Goal: Task Accomplishment & Management: Use online tool/utility

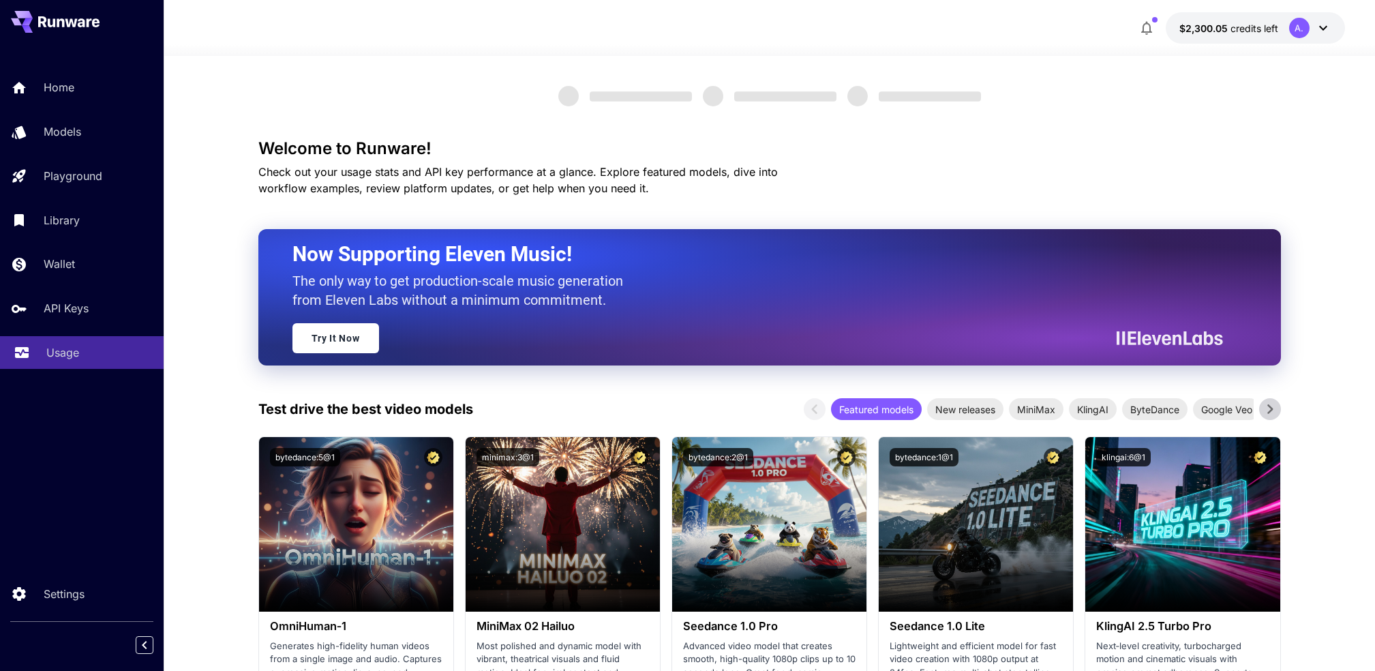
scroll to position [91, 0]
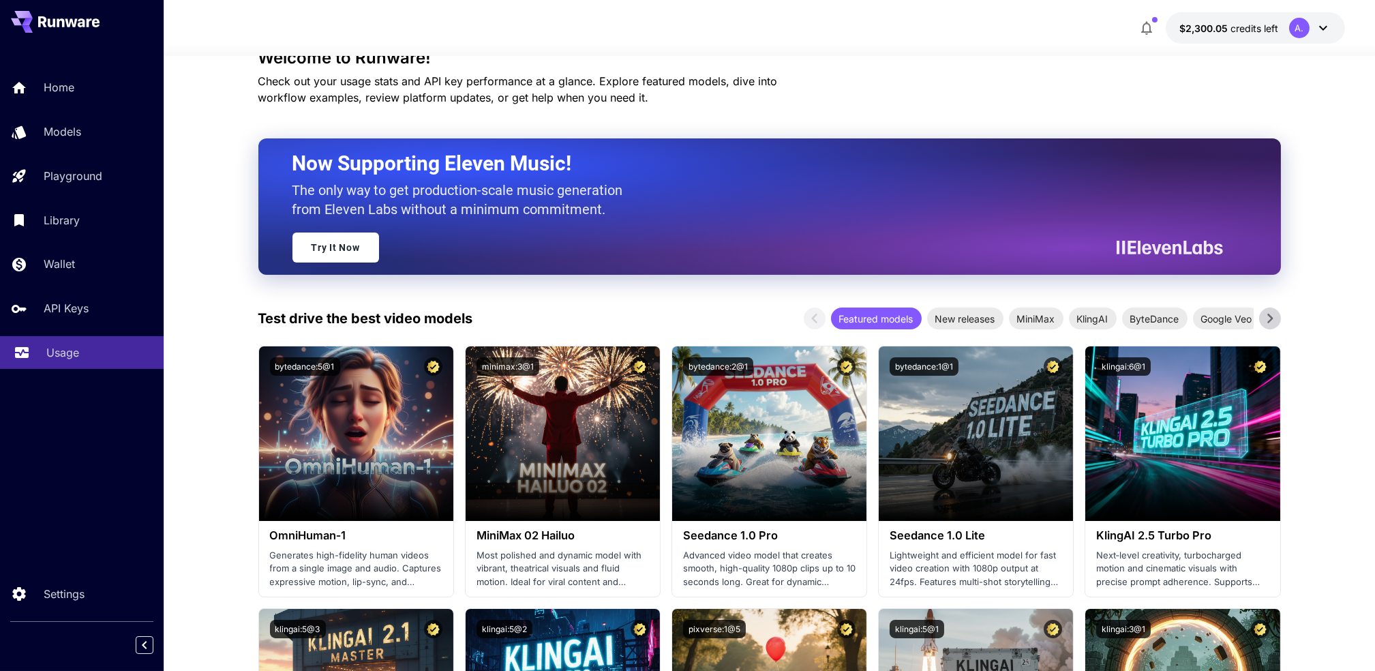
click at [47, 352] on p "Usage" at bounding box center [62, 352] width 33 height 16
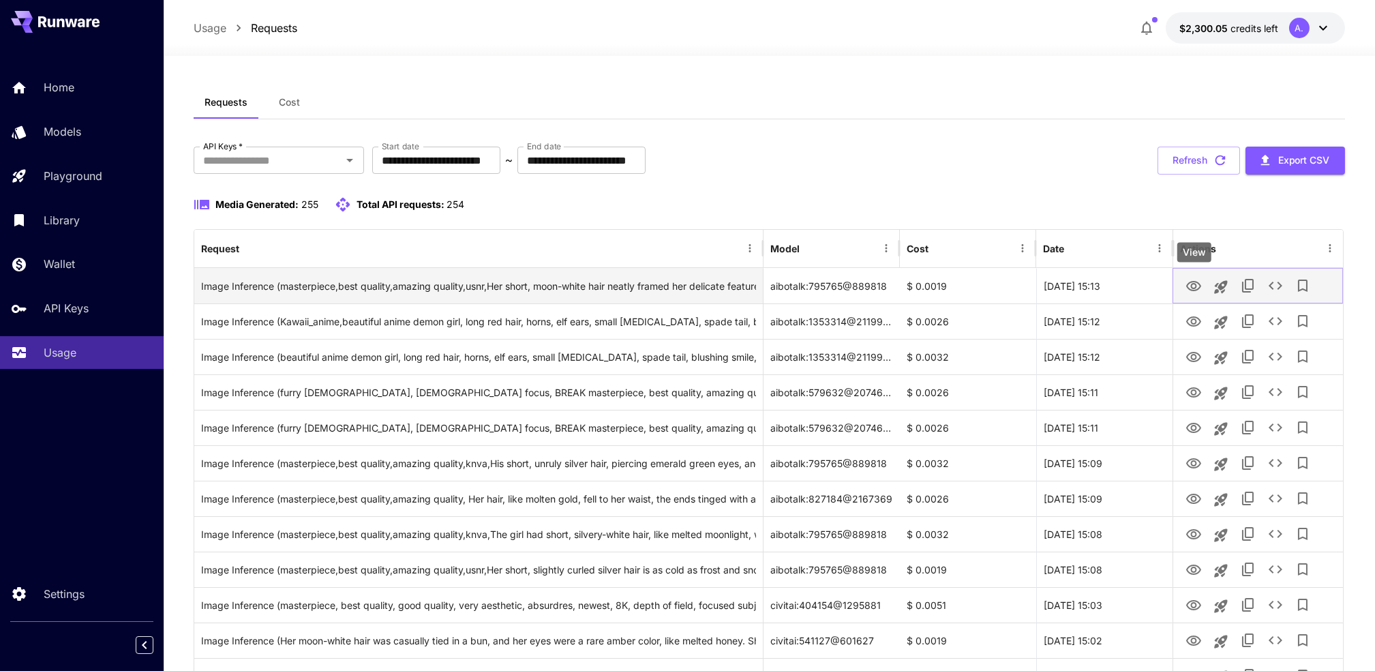
click at [1195, 296] on button "View" at bounding box center [1193, 285] width 27 height 28
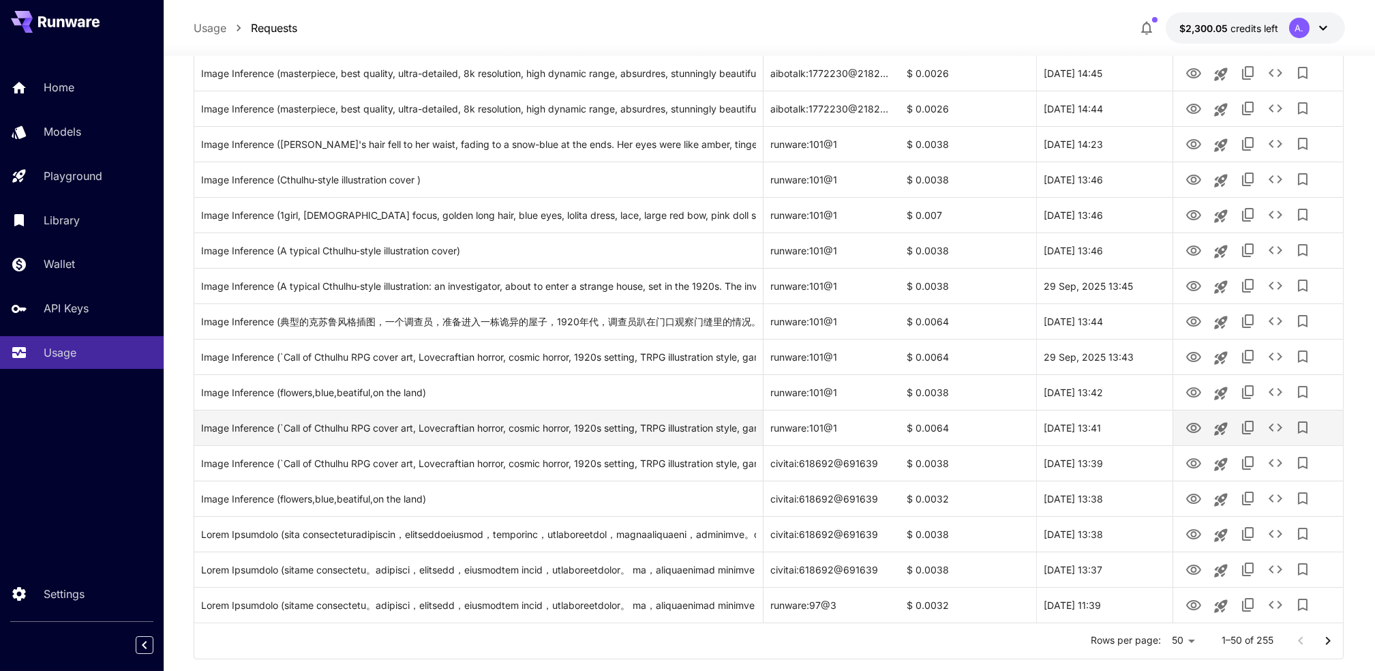
scroll to position [1447, 0]
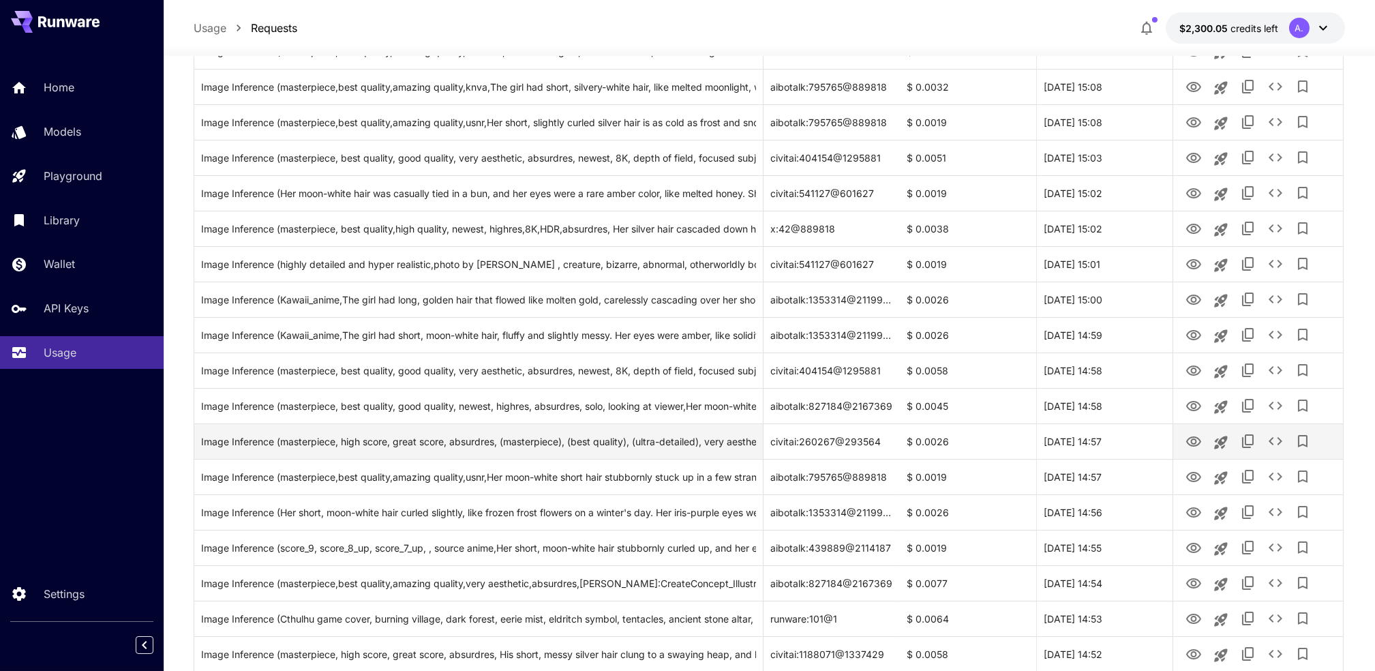
scroll to position [0, 0]
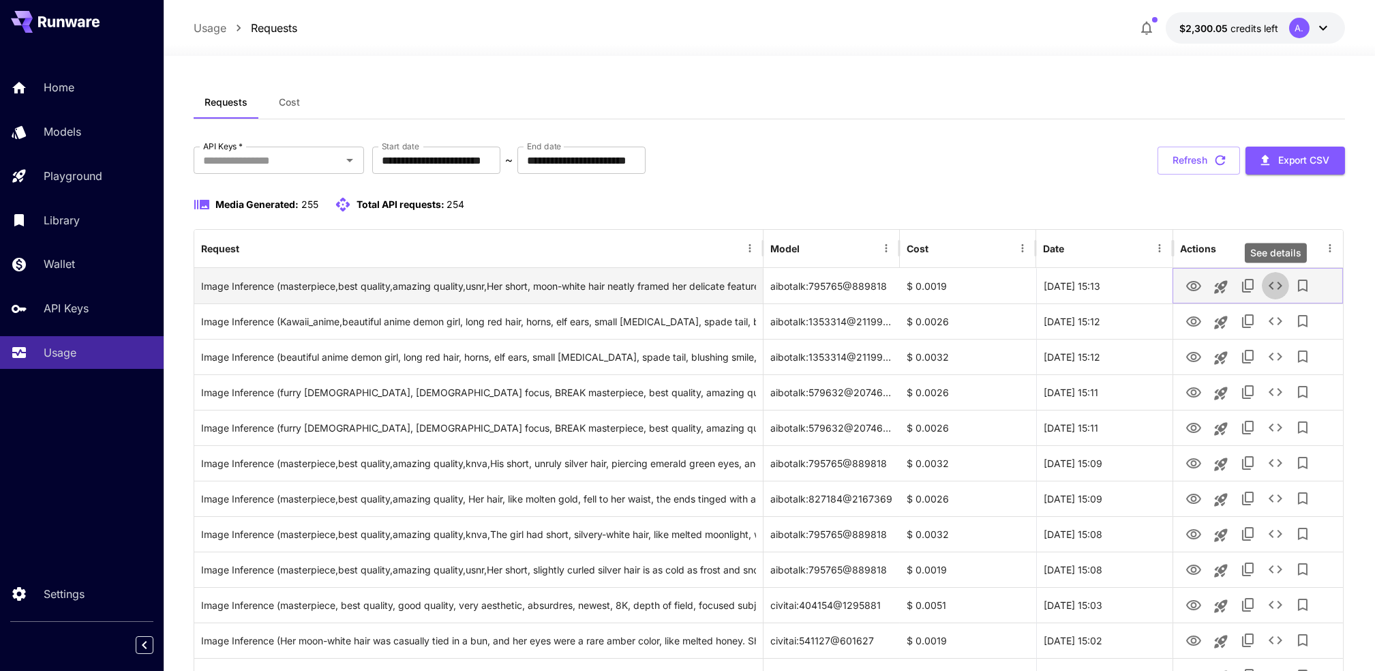
click at [1276, 288] on icon "See details" at bounding box center [1275, 285] width 16 height 16
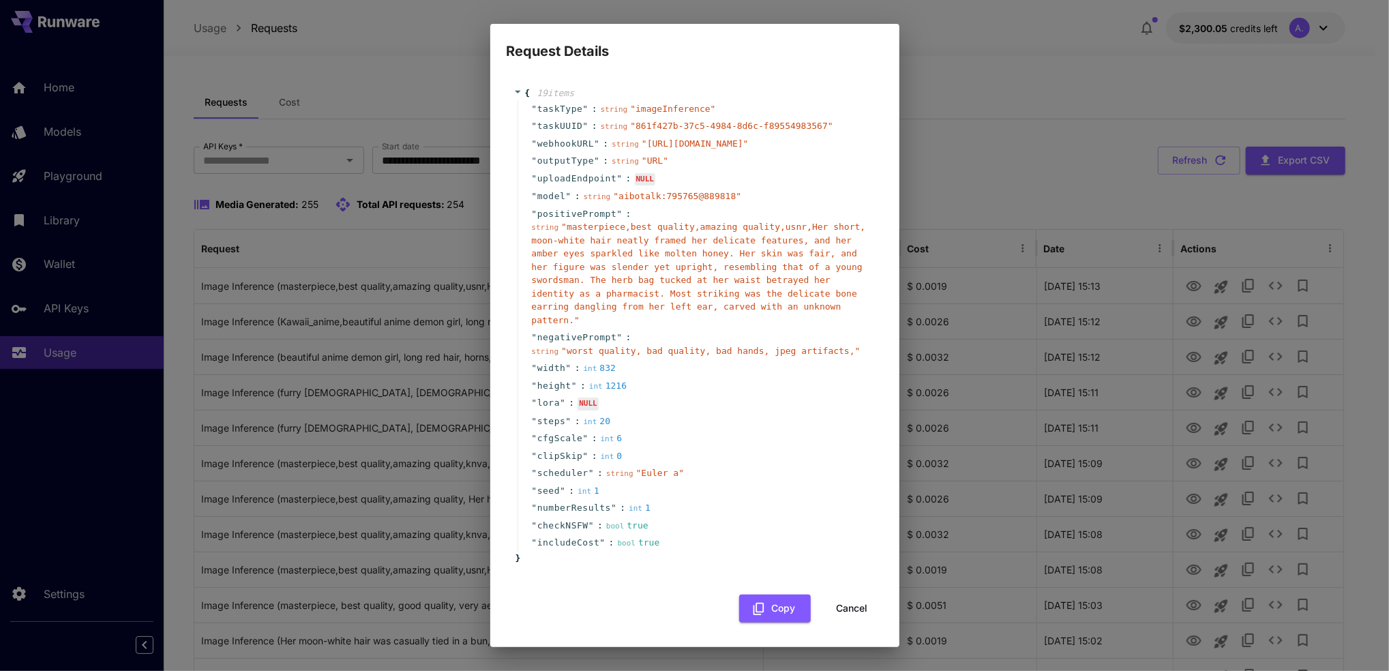
click at [1096, 101] on div "Request Details { 19 item s " taskType " : string " imageInference " " taskUUID…" at bounding box center [694, 335] width 1389 height 671
click at [862, 605] on button "Cancel" at bounding box center [852, 608] width 61 height 28
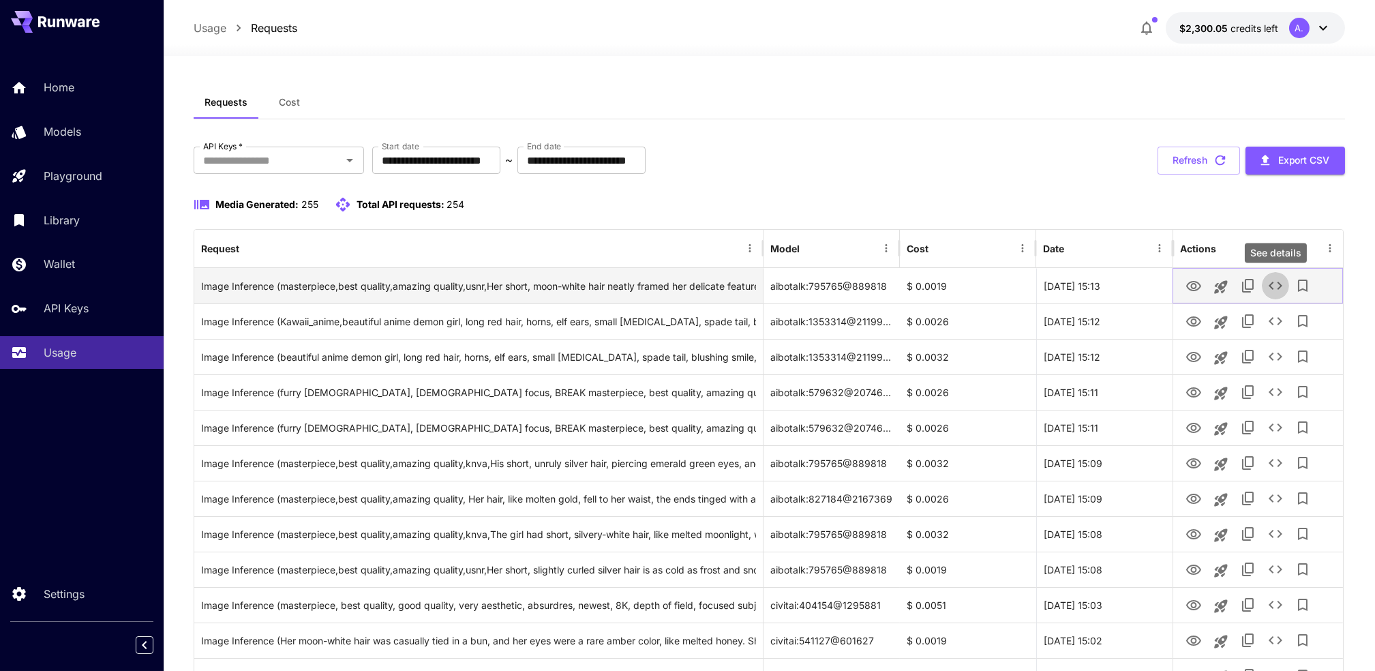
click at [1278, 288] on icon "See details" at bounding box center [1275, 285] width 16 height 16
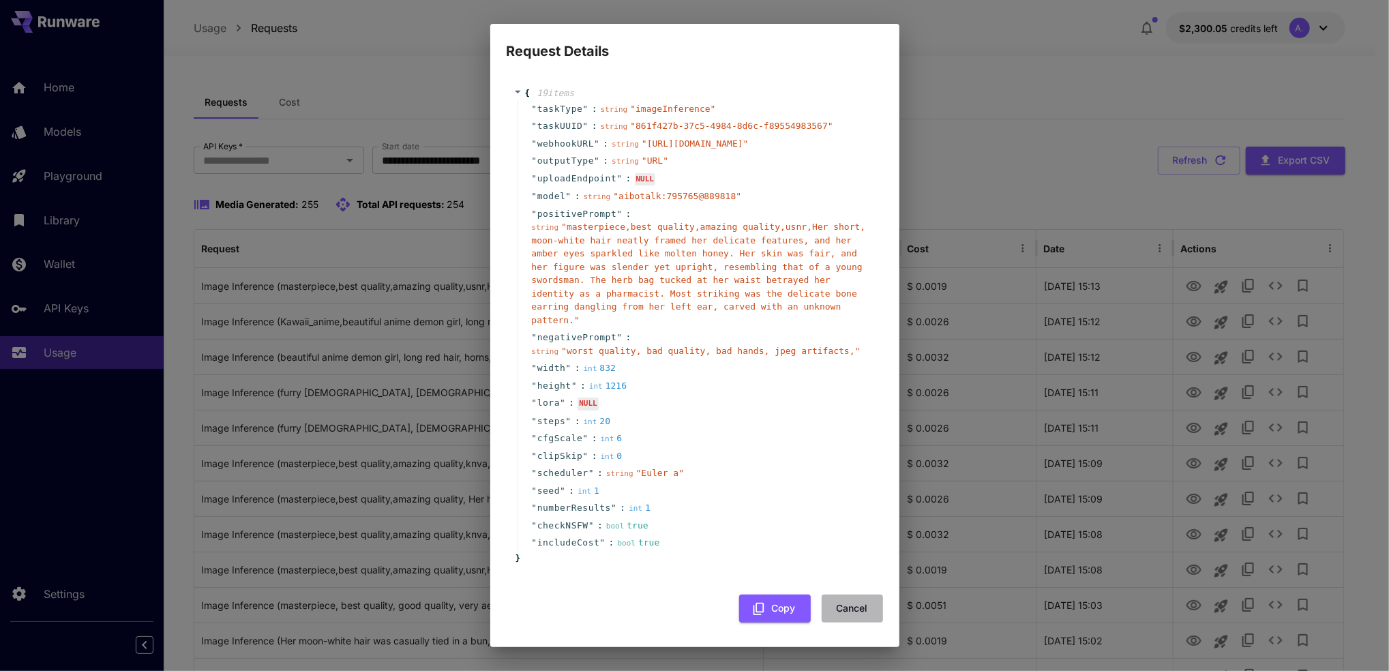
click at [849, 594] on button "Cancel" at bounding box center [852, 608] width 61 height 28
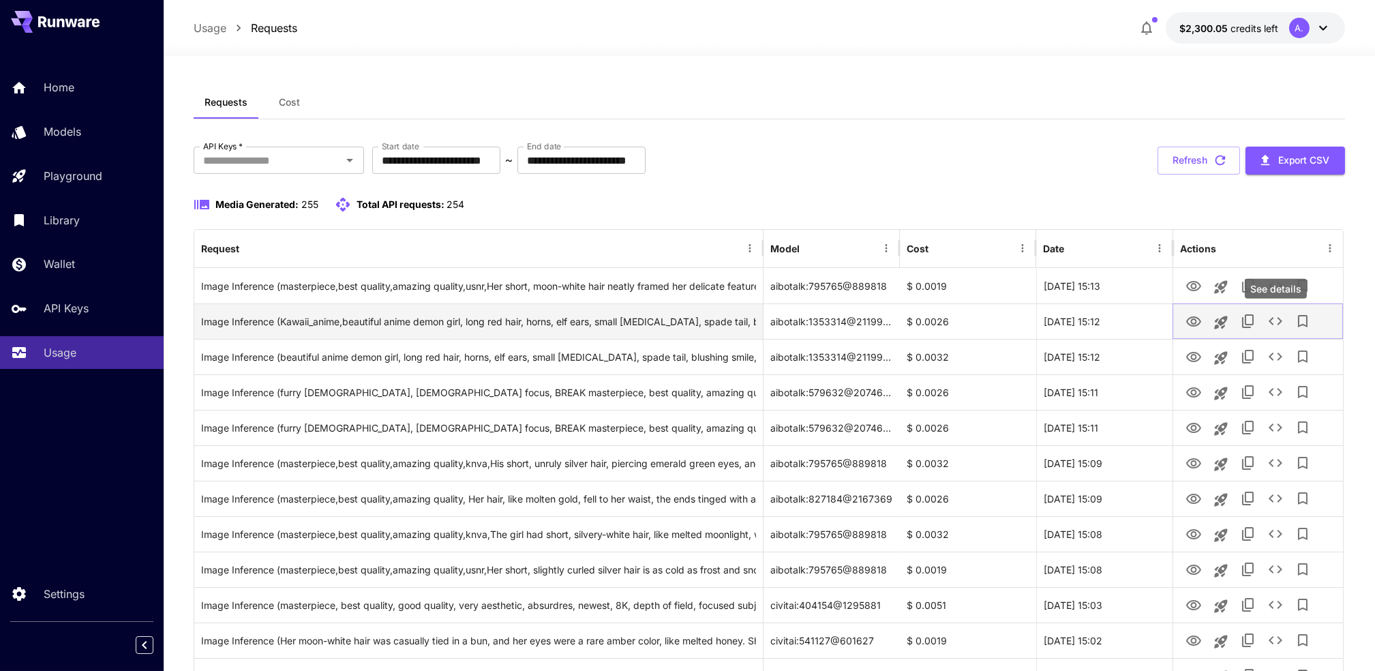
click at [1276, 323] on icon "See details" at bounding box center [1275, 321] width 16 height 16
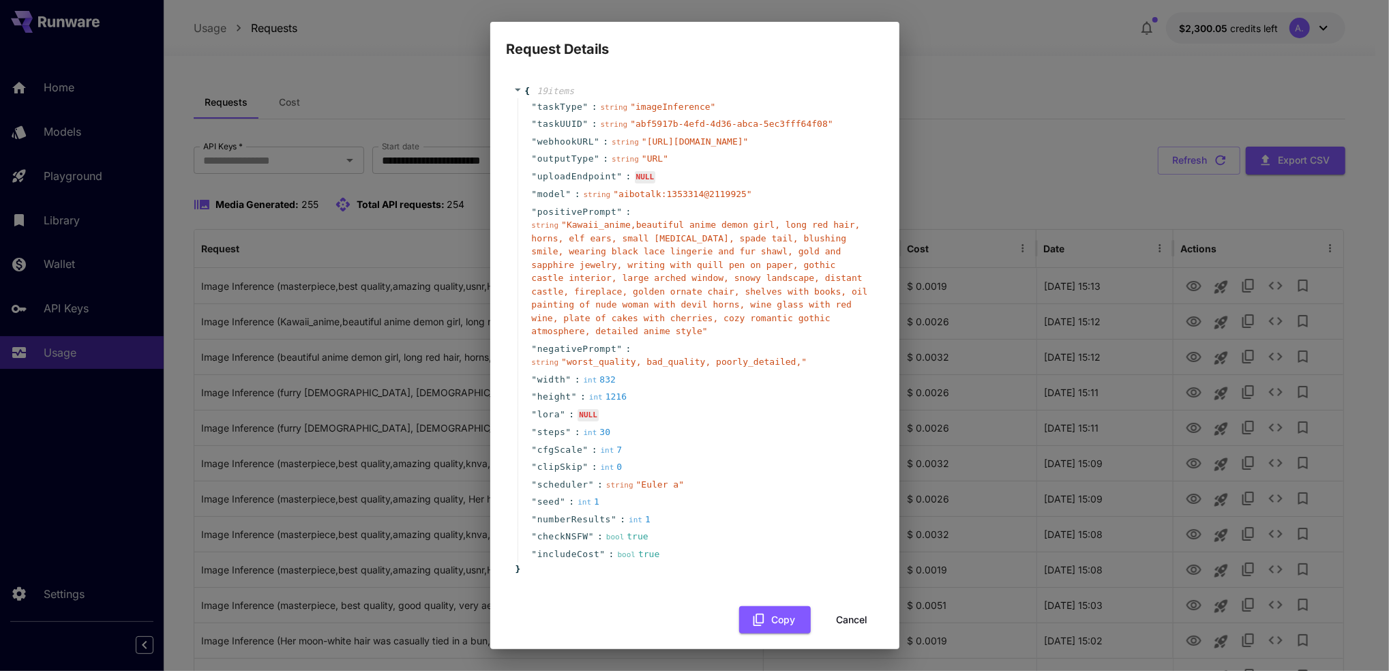
click at [862, 609] on button "Cancel" at bounding box center [852, 620] width 61 height 28
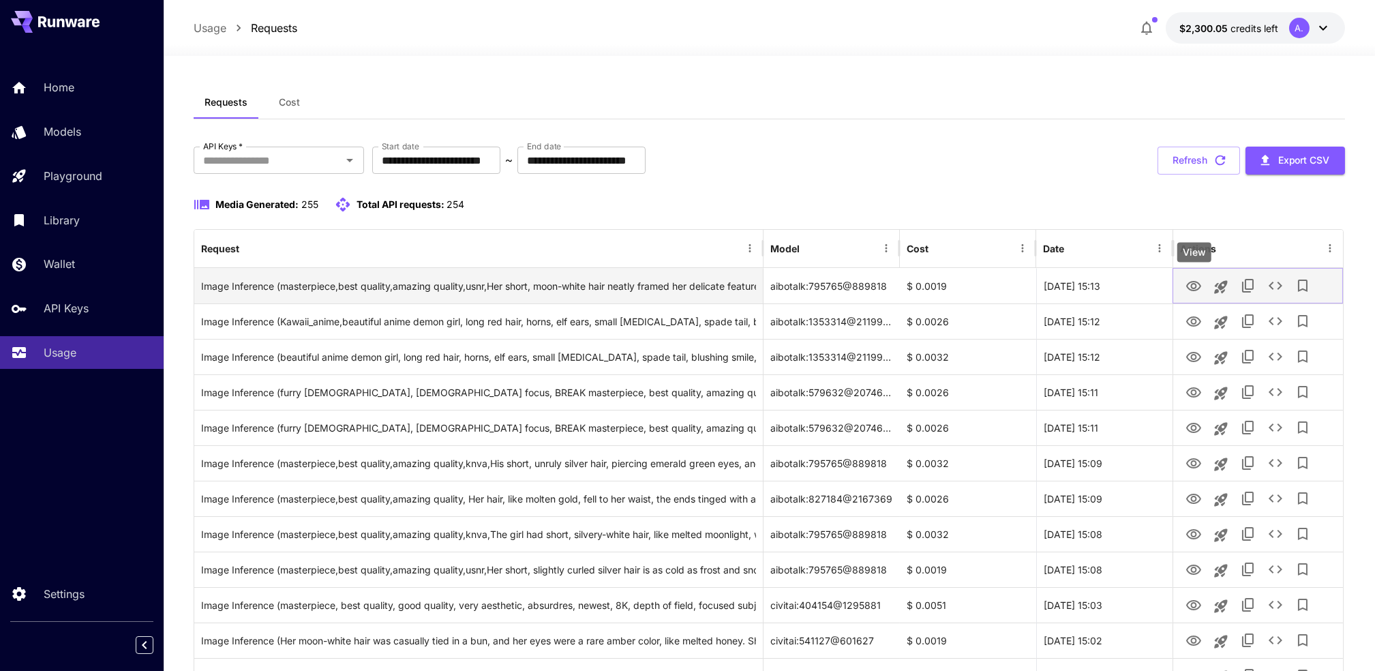
click at [1191, 286] on icon "View" at bounding box center [1193, 286] width 15 height 10
click at [1190, 283] on icon "View" at bounding box center [1194, 286] width 16 height 16
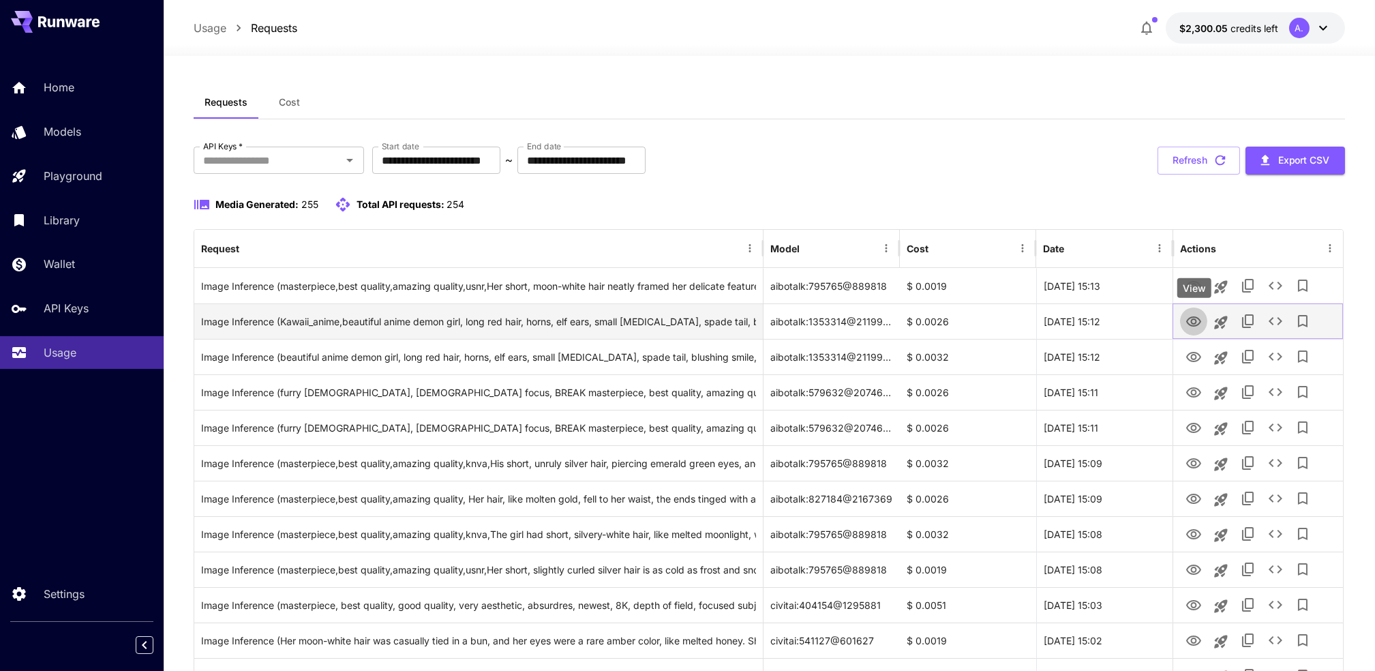
click at [1186, 322] on icon "View" at bounding box center [1194, 322] width 16 height 16
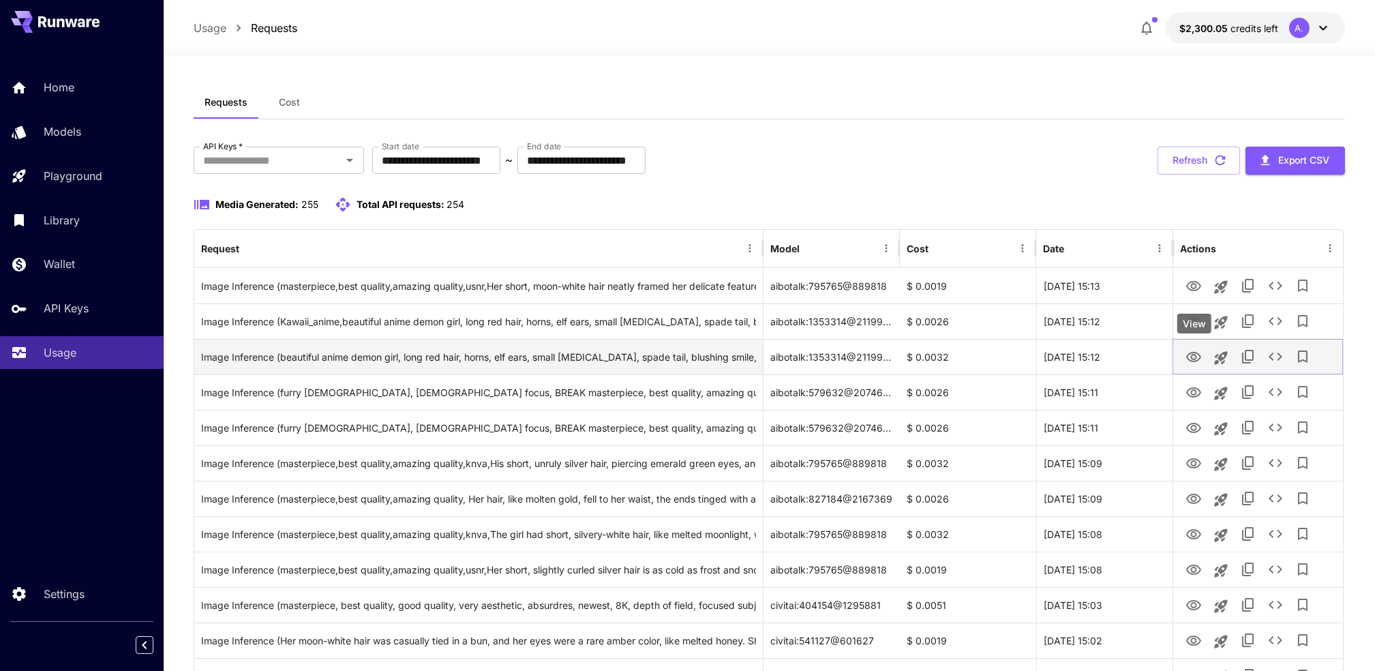
click at [1194, 355] on icon "View" at bounding box center [1193, 357] width 15 height 10
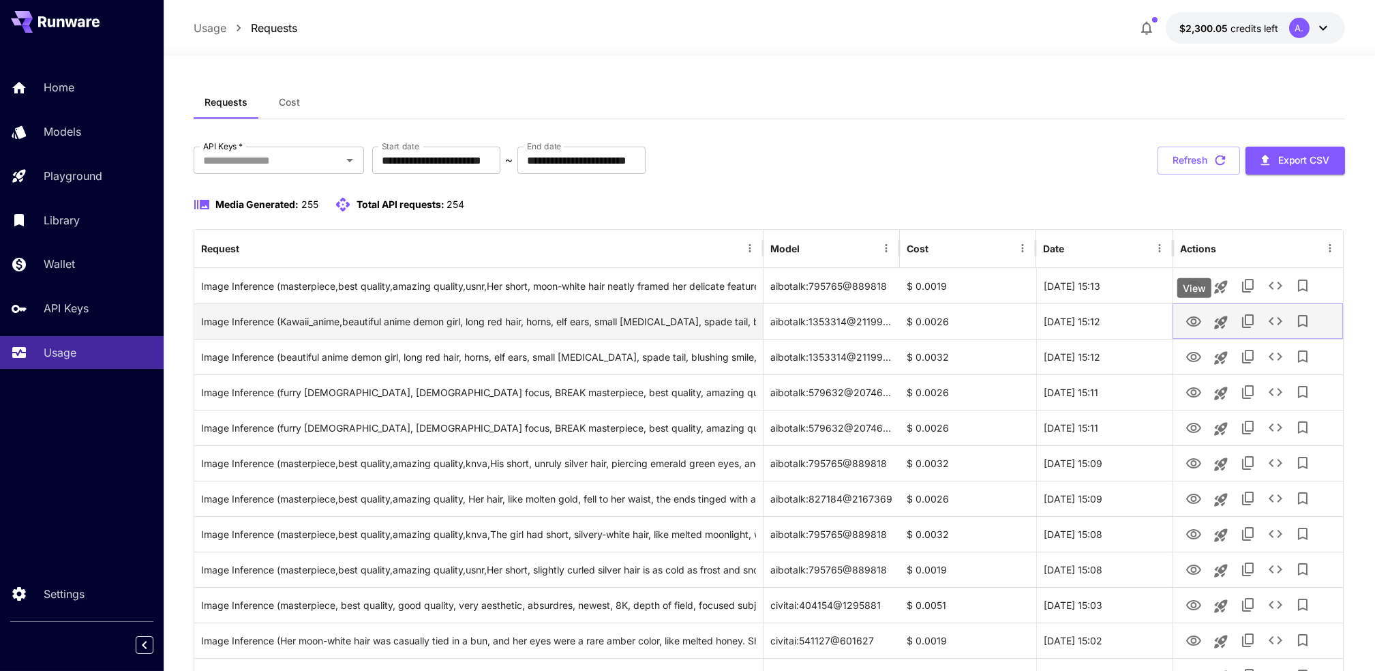
click at [1188, 327] on icon "View" at bounding box center [1194, 322] width 16 height 16
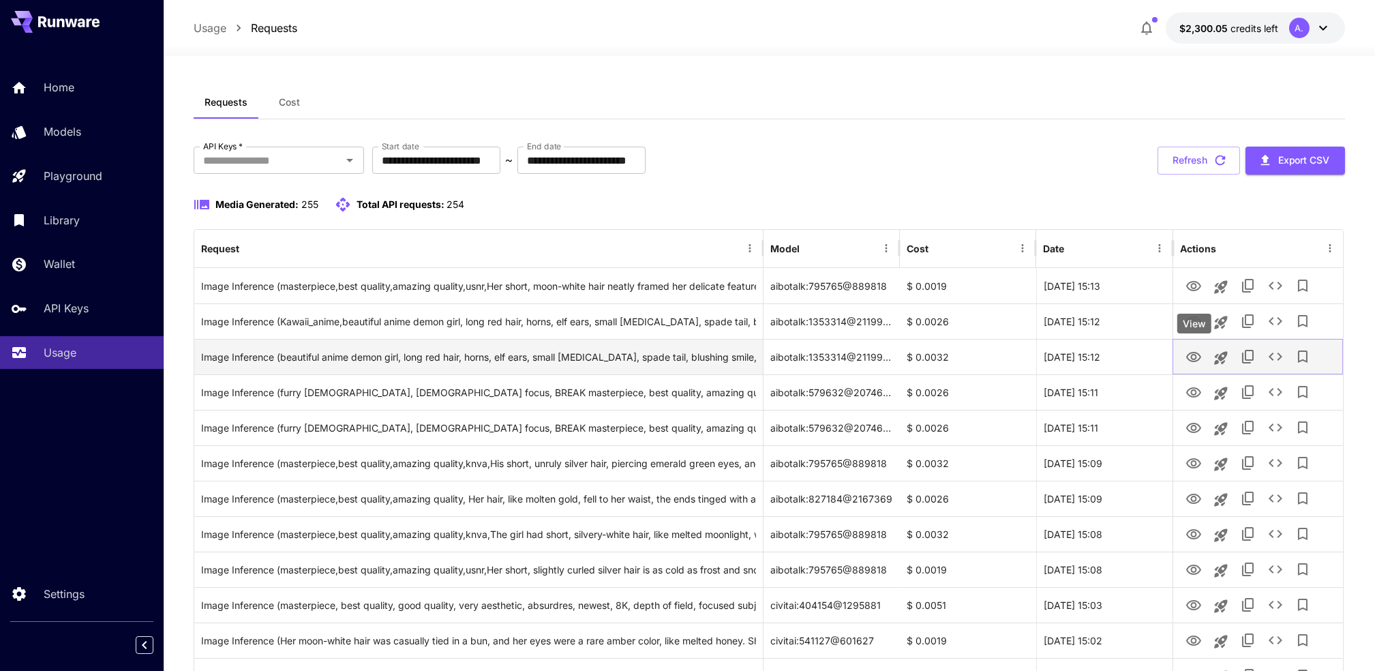
click at [1192, 359] on icon "View" at bounding box center [1193, 357] width 15 height 10
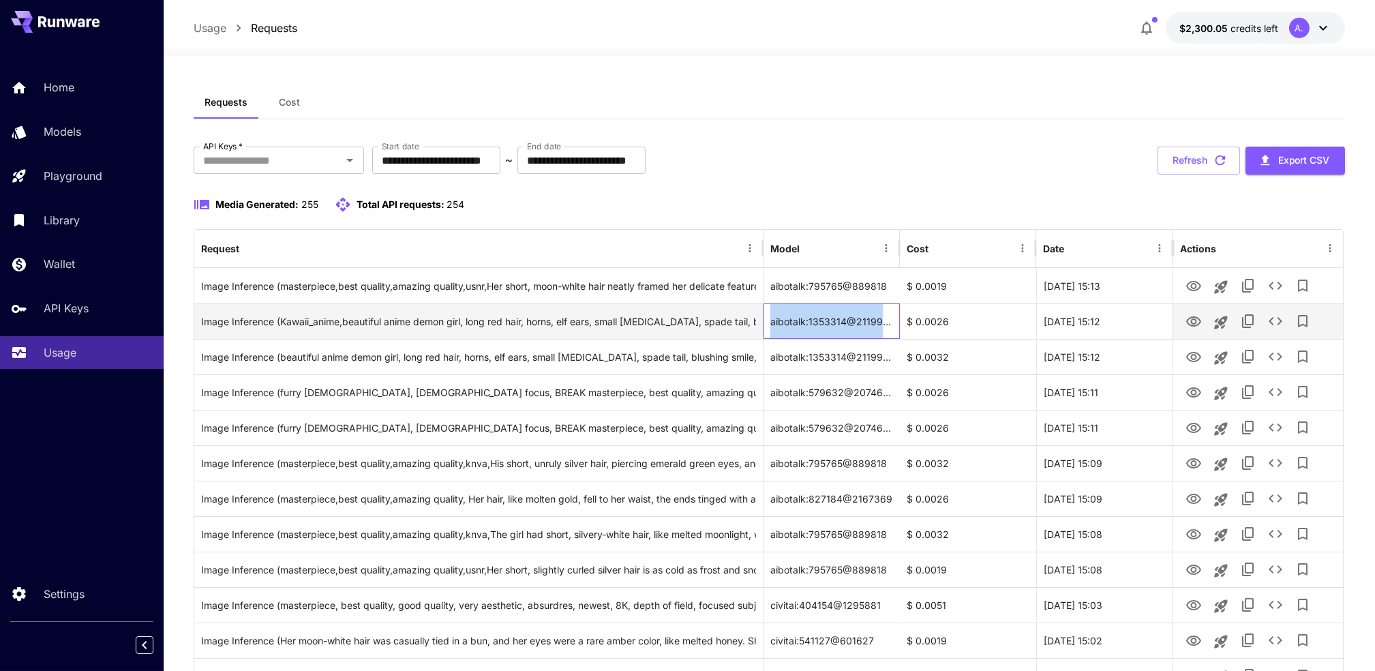
drag, startPoint x: 771, startPoint y: 322, endPoint x: 892, endPoint y: 317, distance: 121.4
click at [892, 317] on div "aibotalk:1353314@2119925" at bounding box center [832, 320] width 136 height 35
copy div "aibotalk:1353314@2119925"
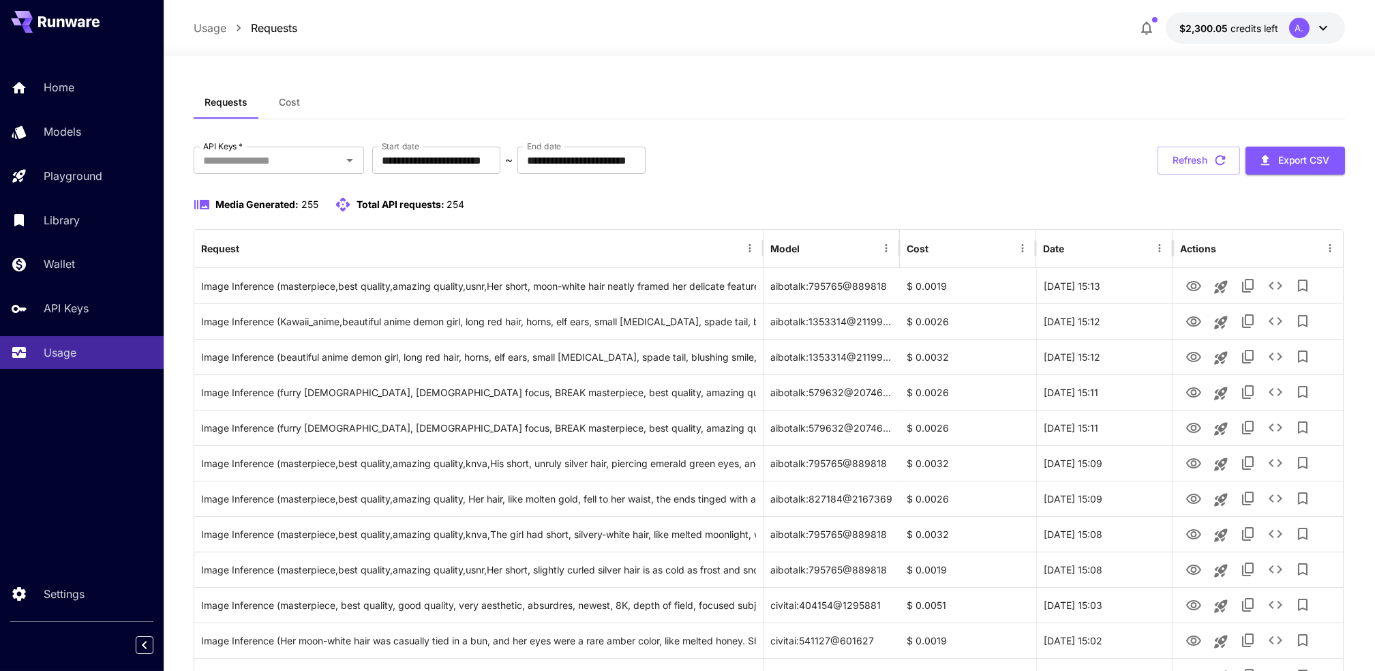
click at [961, 93] on div "Requests Cost" at bounding box center [769, 102] width 1151 height 33
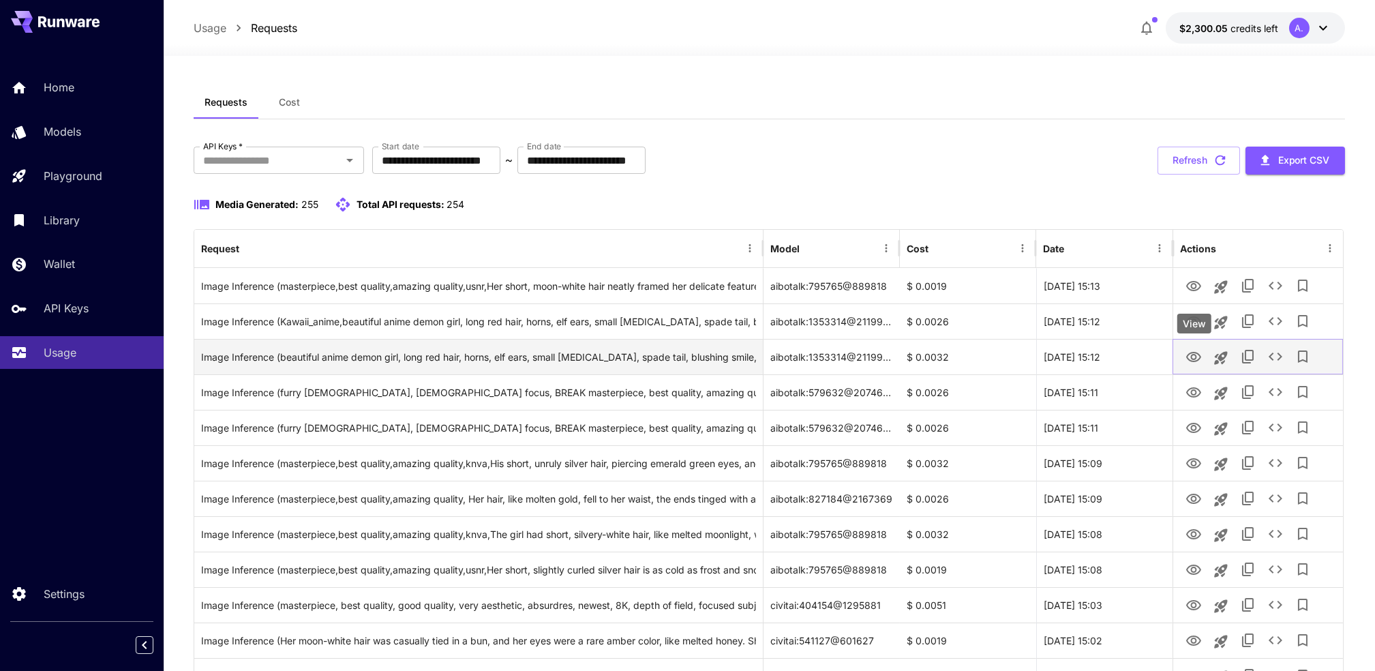
click at [1199, 359] on icon "View" at bounding box center [1193, 357] width 15 height 10
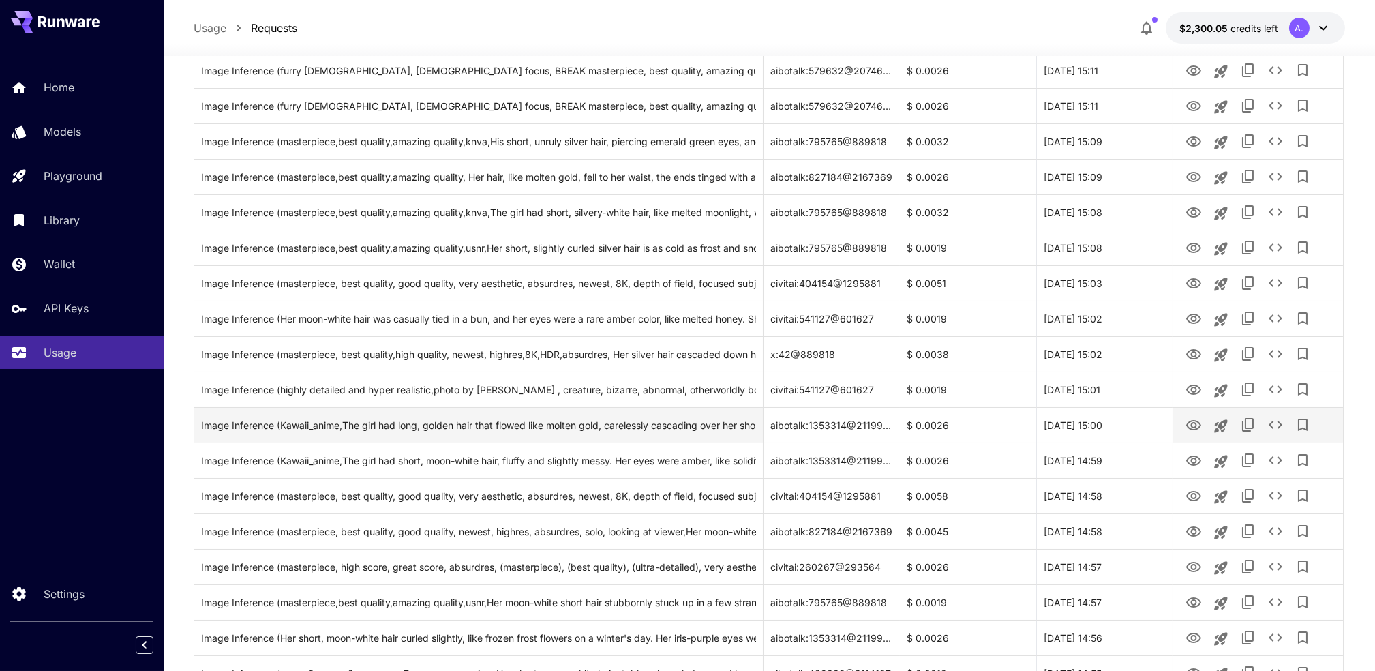
scroll to position [363, 0]
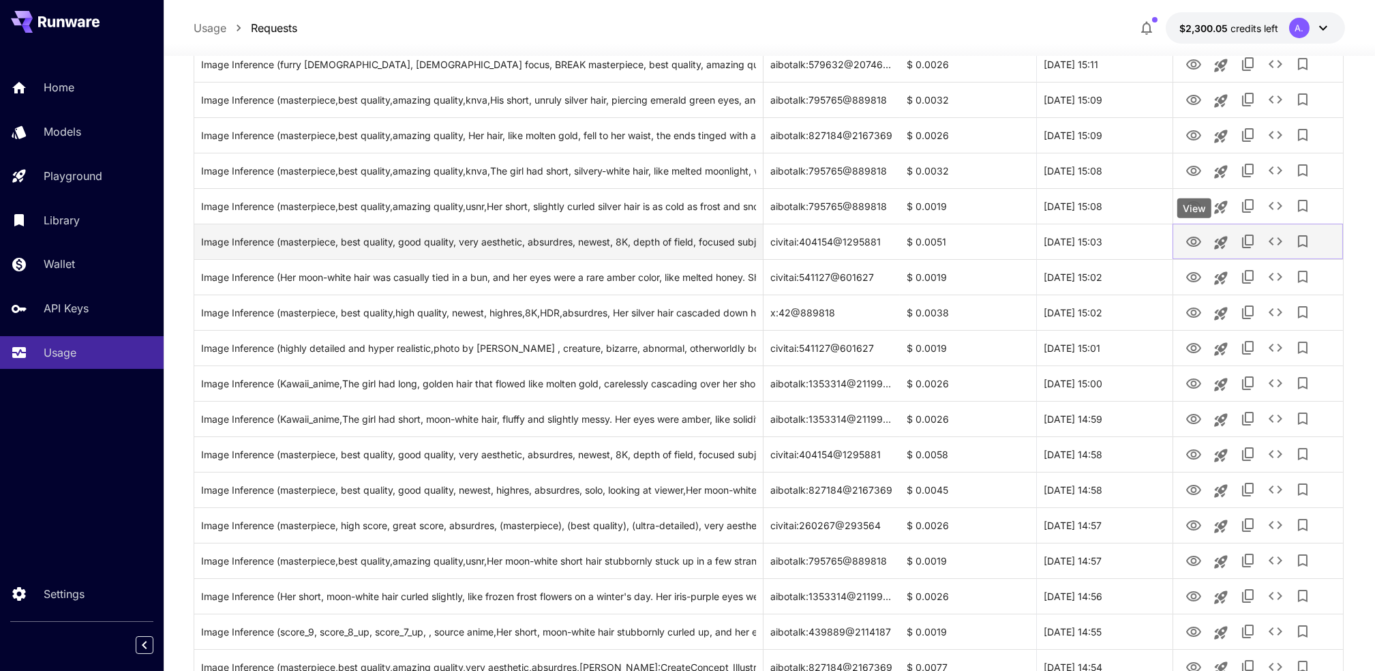
click at [1197, 239] on icon "View" at bounding box center [1194, 242] width 16 height 16
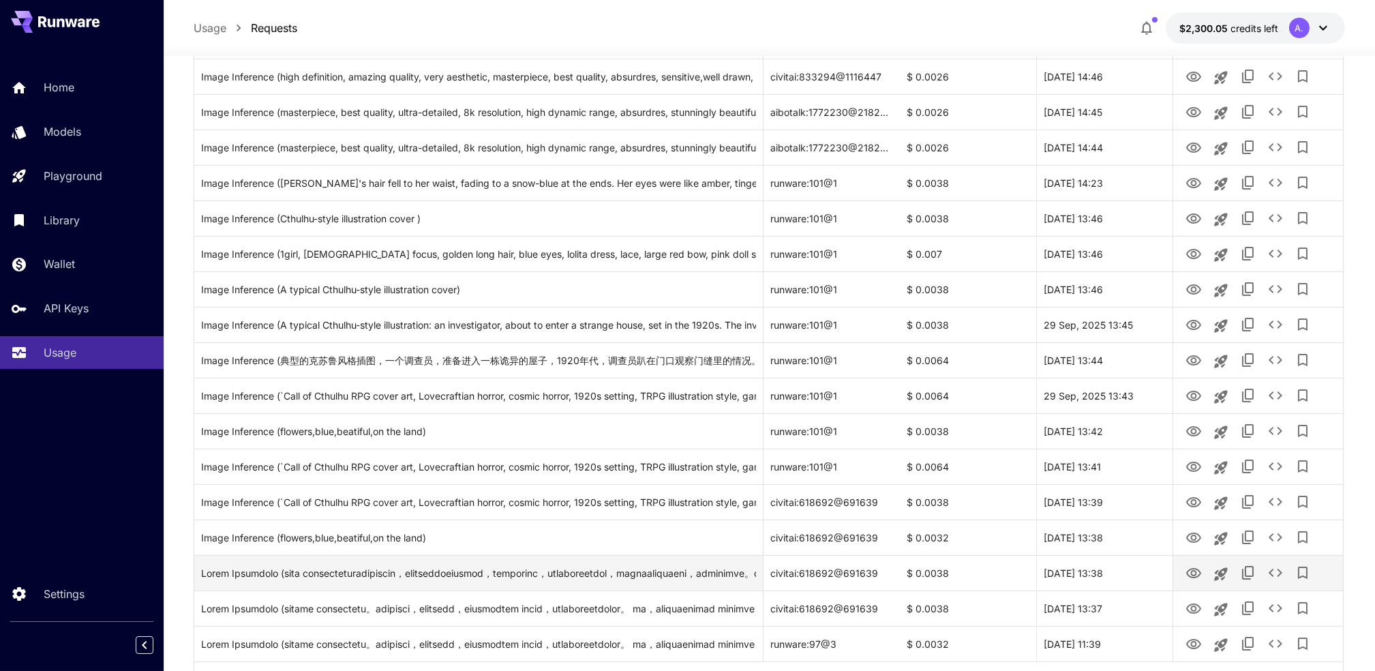
scroll to position [1447, 0]
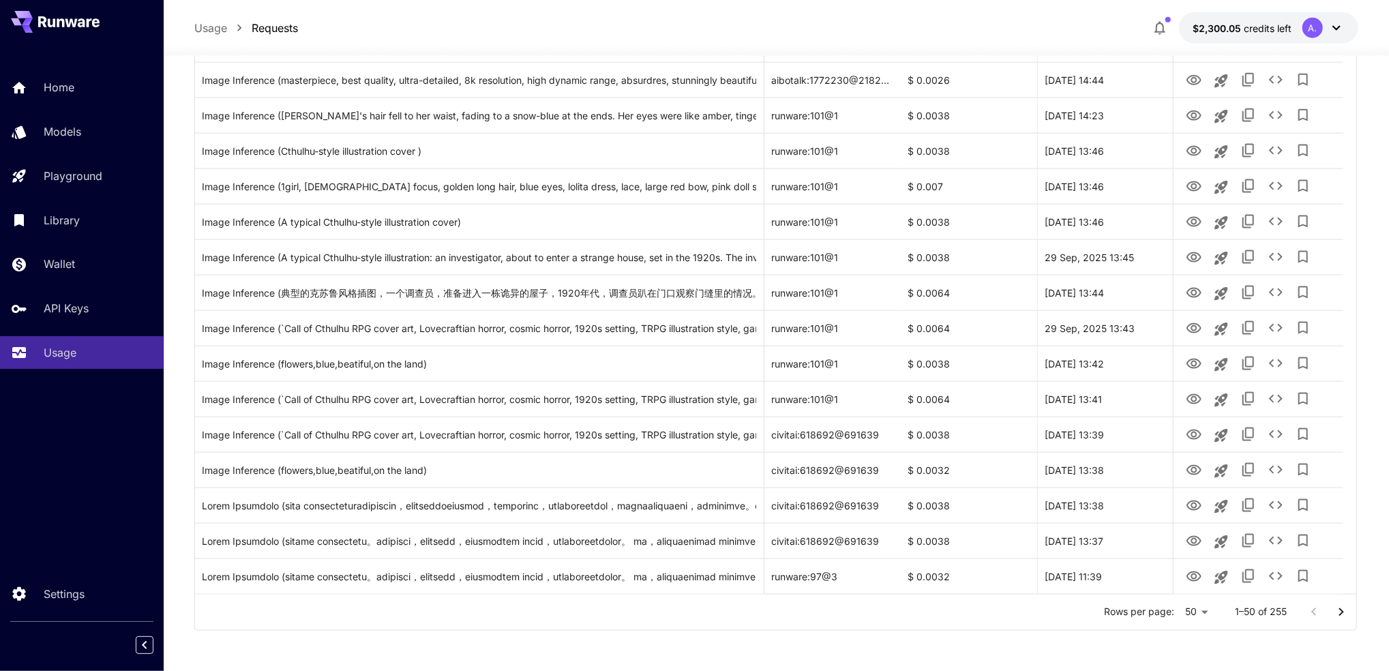
click at [1248, 617] on div at bounding box center [694, 335] width 1389 height 671
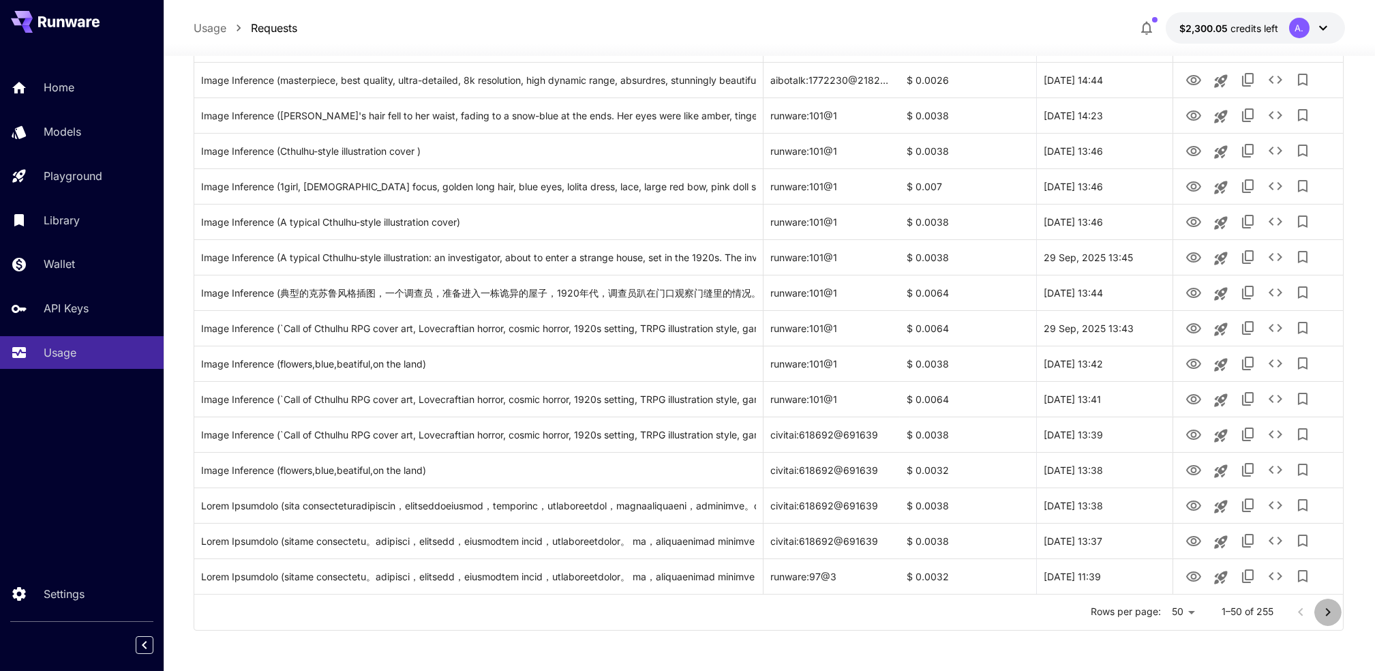
click at [1336, 604] on icon "Go to next page" at bounding box center [1328, 612] width 16 height 16
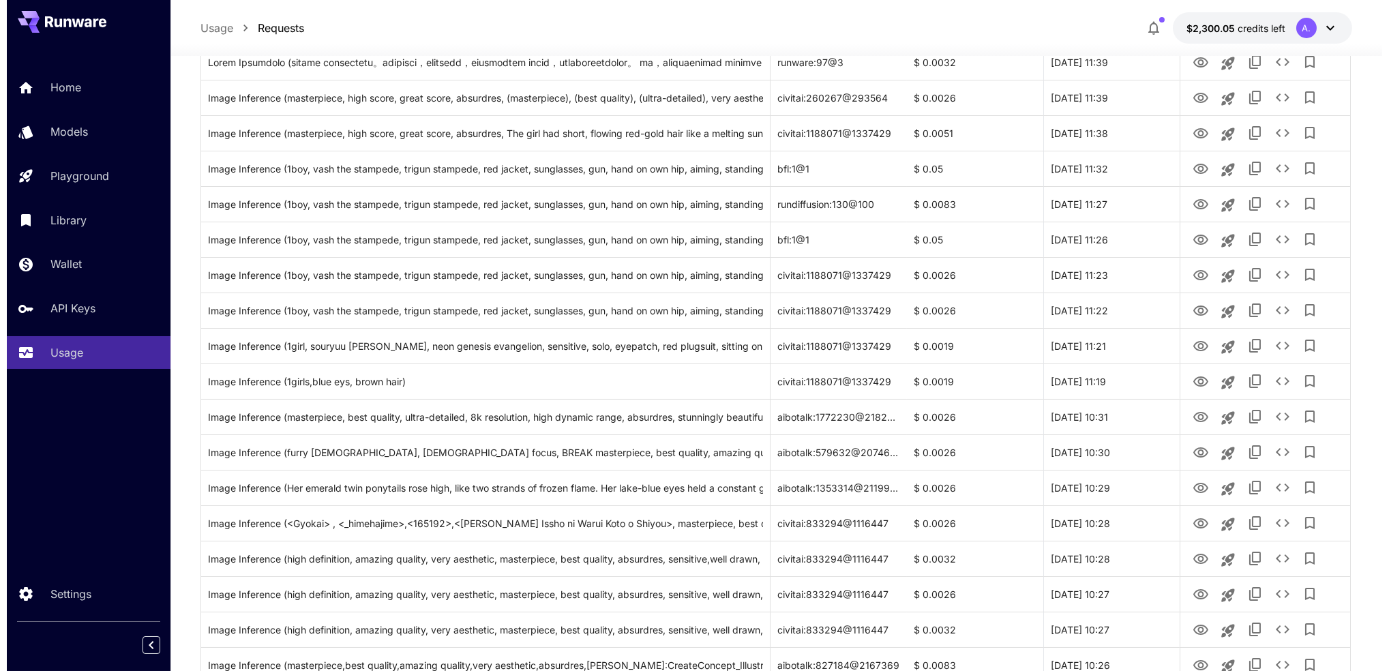
scroll to position [0, 0]
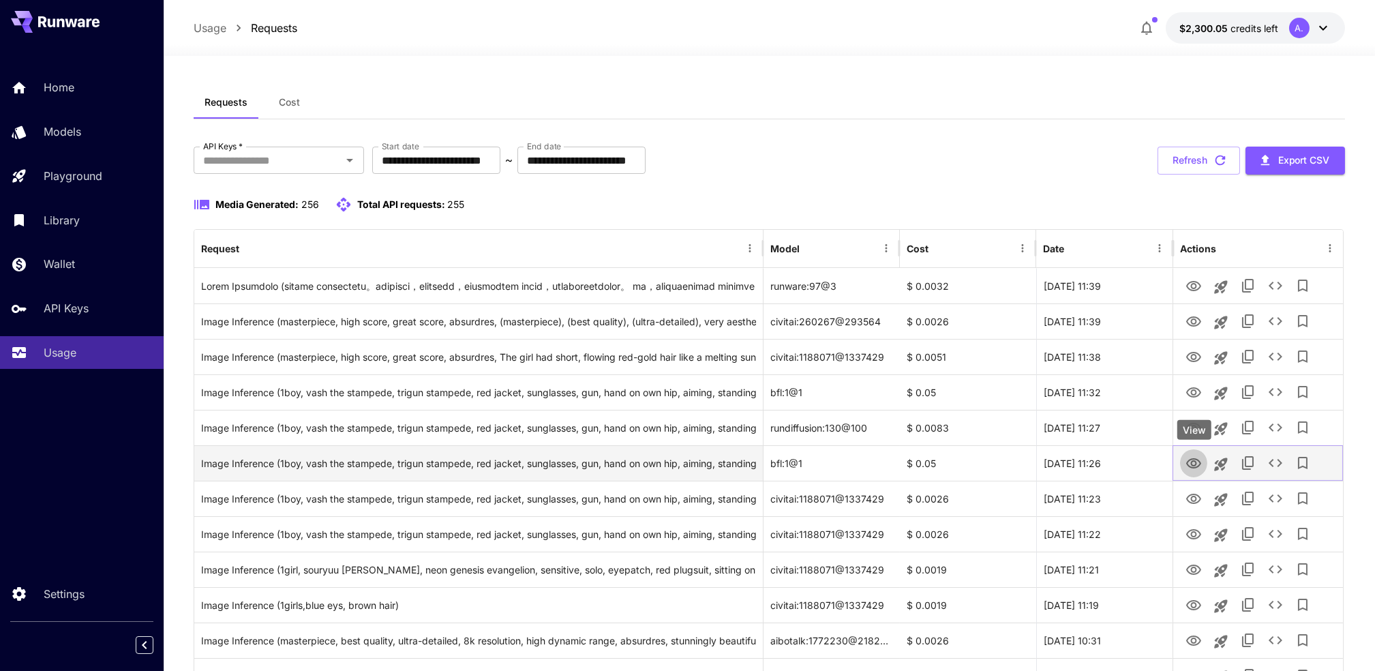
click at [1197, 462] on icon "View" at bounding box center [1194, 463] width 16 height 16
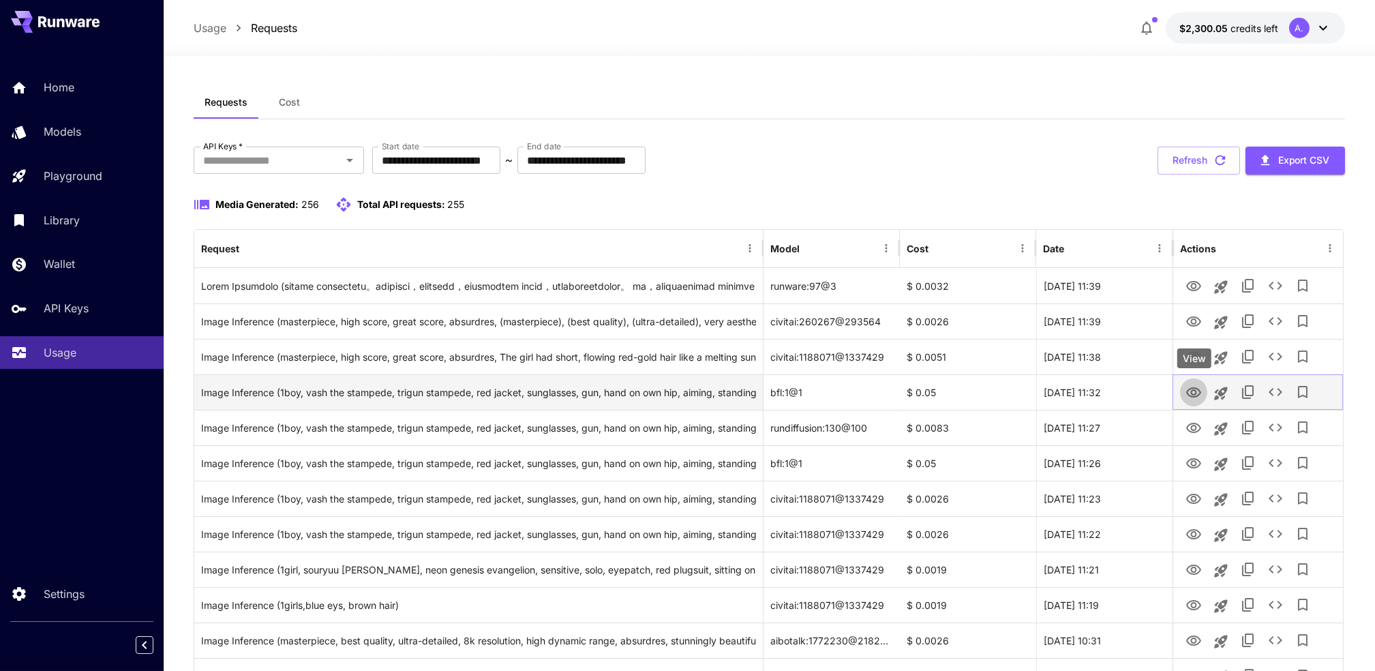
click at [1198, 394] on icon "View" at bounding box center [1193, 392] width 15 height 10
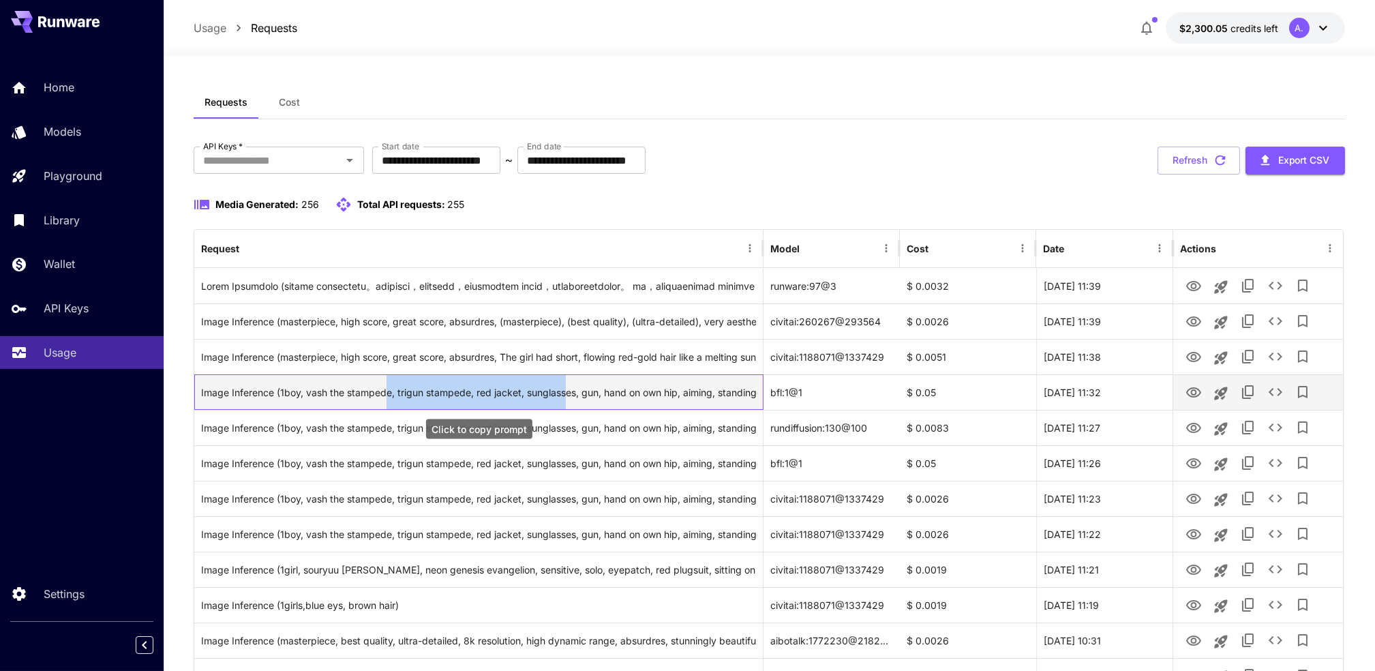
drag, startPoint x: 385, startPoint y: 390, endPoint x: 565, endPoint y: 392, distance: 180.7
click at [565, 392] on div "Image Inference (1boy, vash the stampede, trigun stampede, red jacket, sunglass…" at bounding box center [478, 392] width 554 height 35
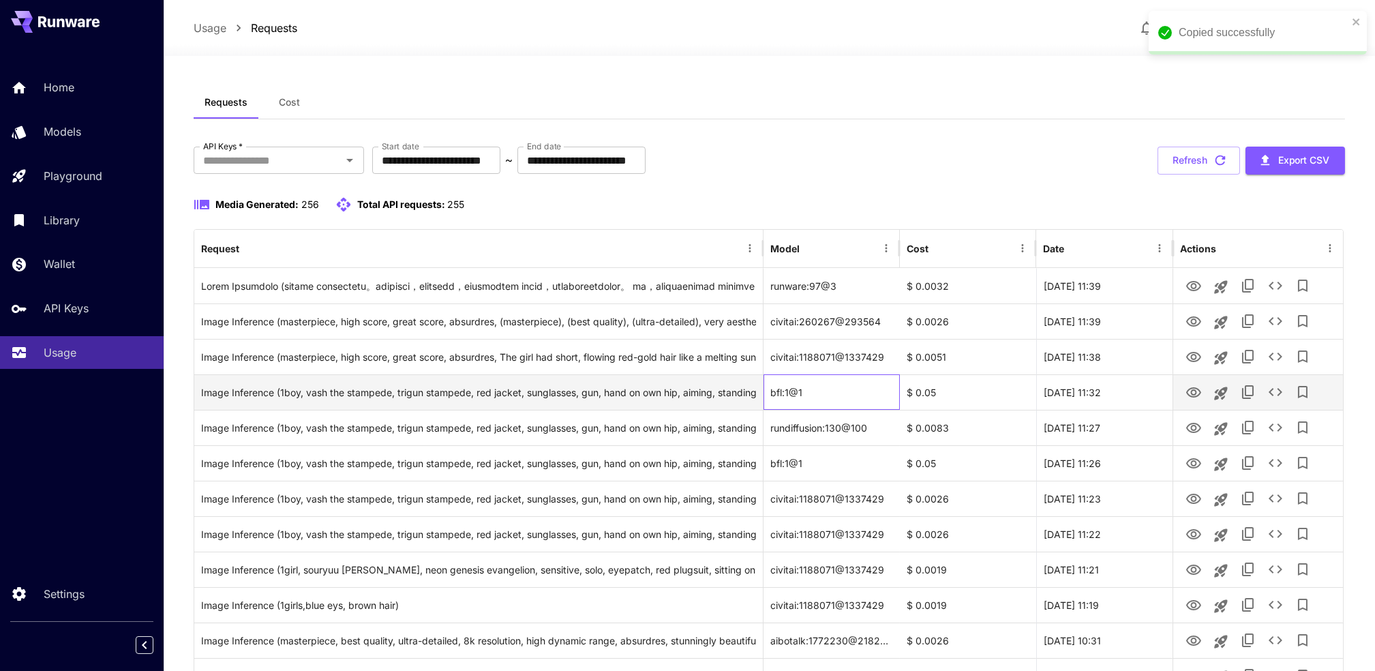
click at [889, 393] on div "bfl:1@1" at bounding box center [832, 391] width 136 height 35
click at [624, 398] on div "Image Inference (1boy, vash the stampede, trigun stampede, red jacket, sunglass…" at bounding box center [478, 392] width 554 height 35
drag, startPoint x: 821, startPoint y: 391, endPoint x: 767, endPoint y: 389, distance: 53.9
click at [767, 389] on div "bfl:1@1" at bounding box center [832, 391] width 136 height 35
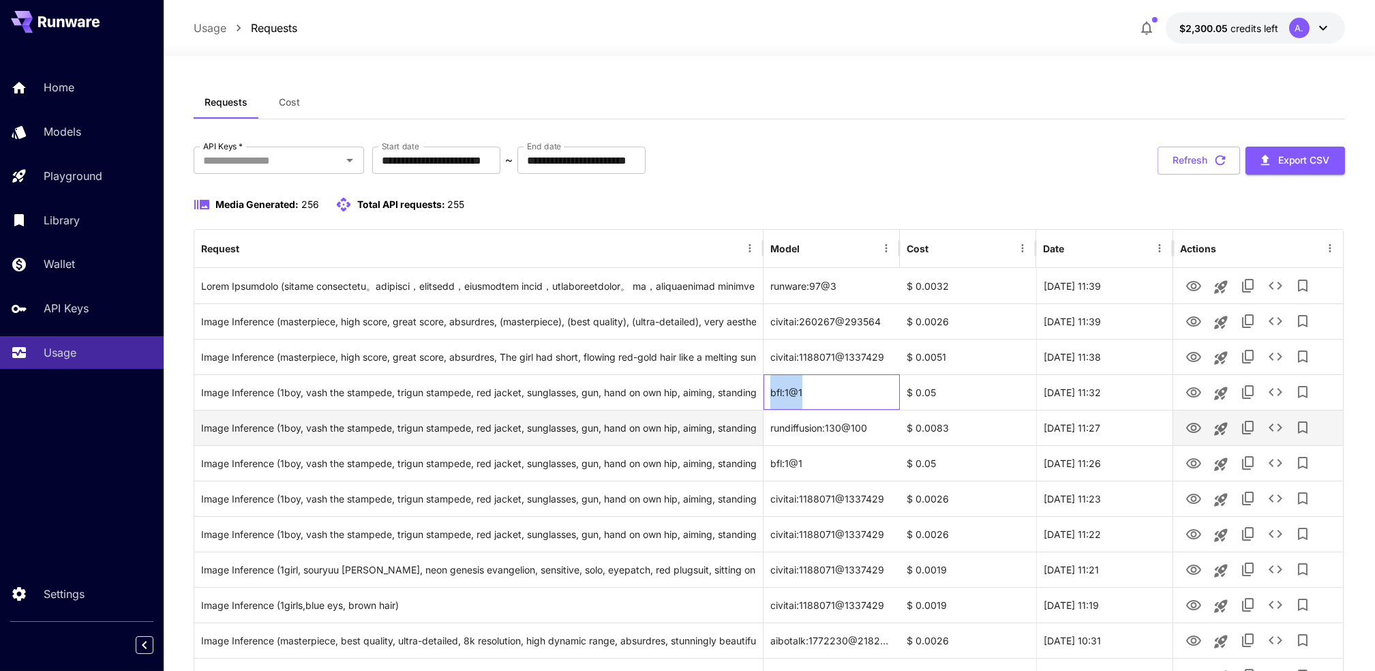
copy div "bfl:1@1"
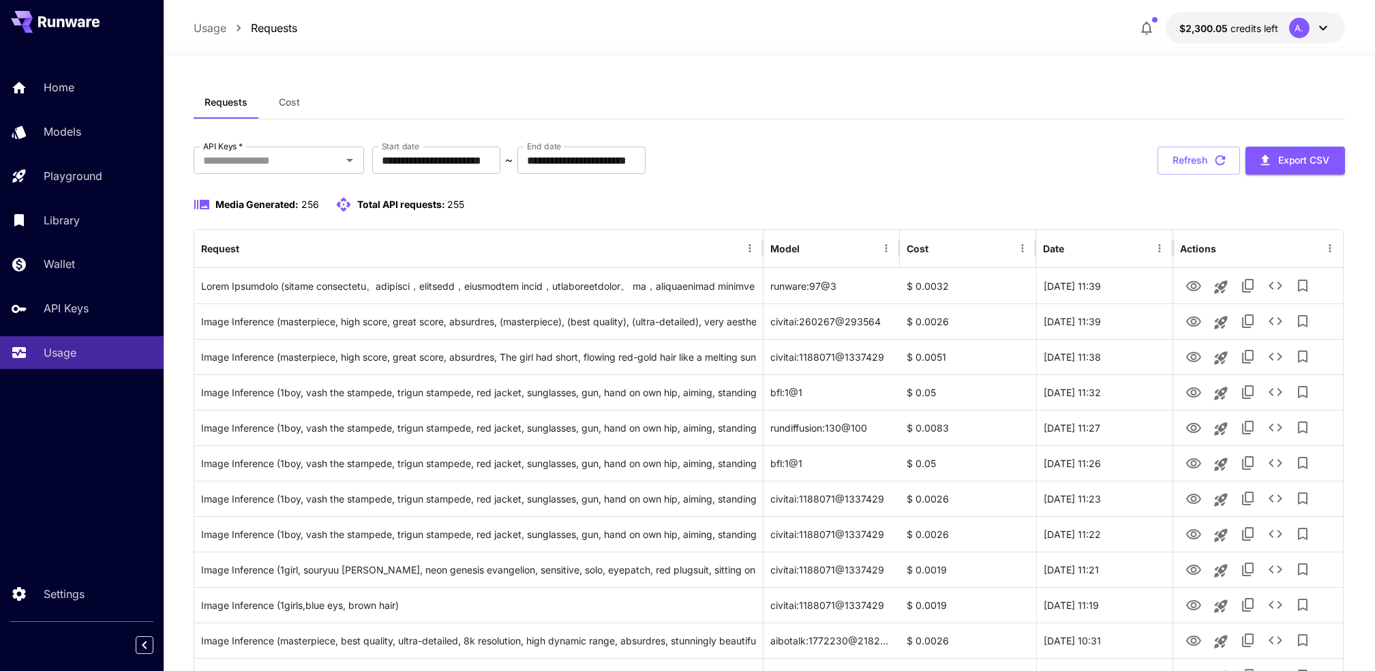
click at [74, 196] on div "Home Models Playground Library Wallet API Keys Usage" at bounding box center [82, 220] width 164 height 298
click at [79, 203] on link "Library" at bounding box center [82, 219] width 164 height 33
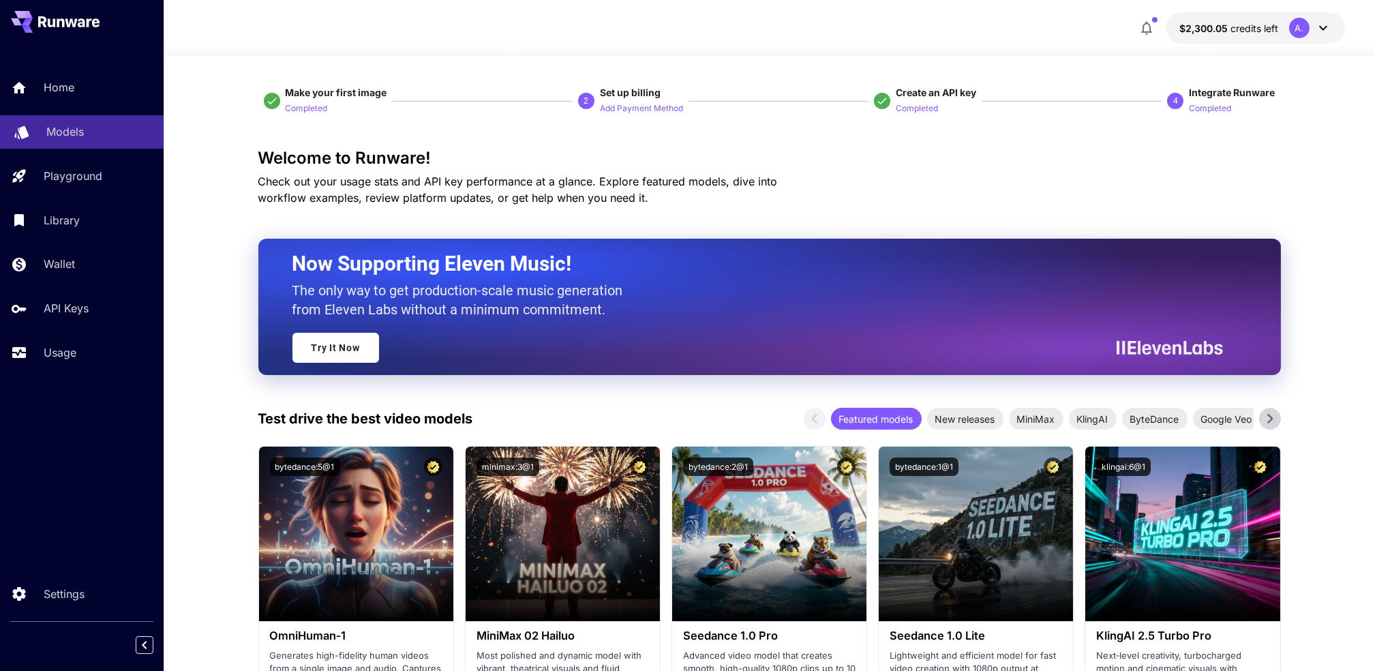
click at [95, 135] on div "Models" at bounding box center [99, 131] width 106 height 16
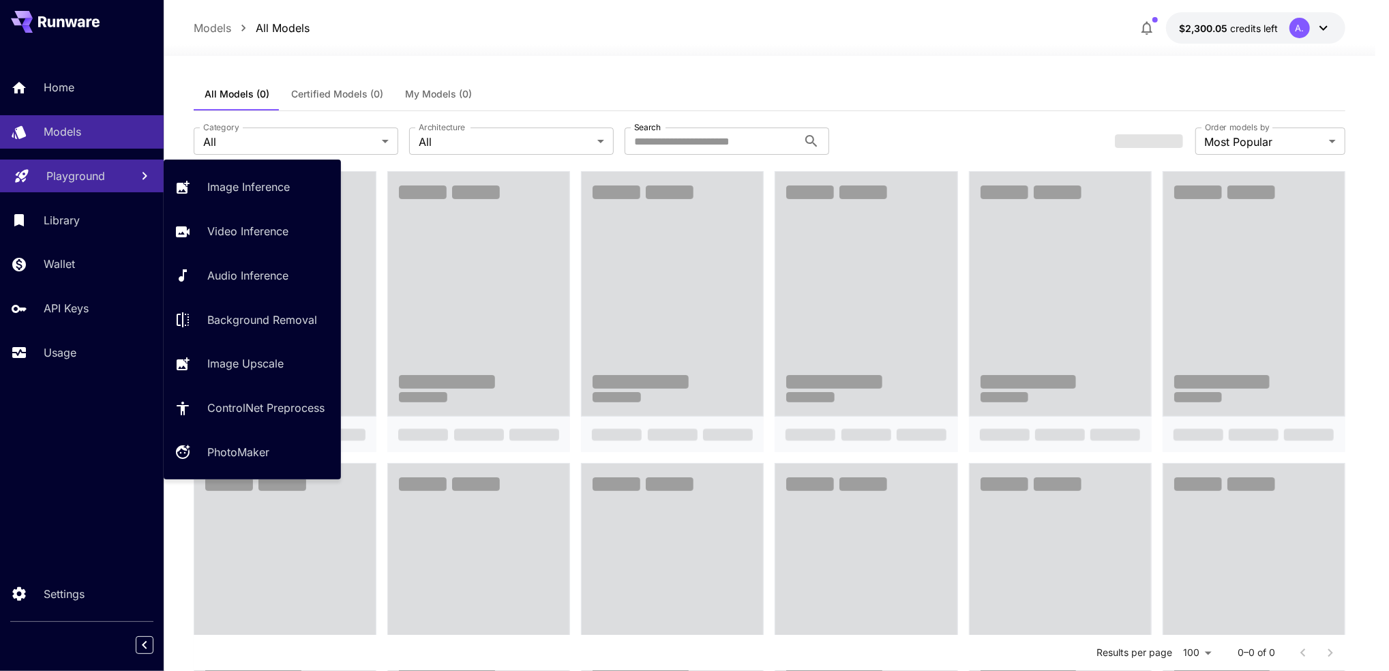
click at [63, 185] on link "Playground" at bounding box center [82, 176] width 164 height 33
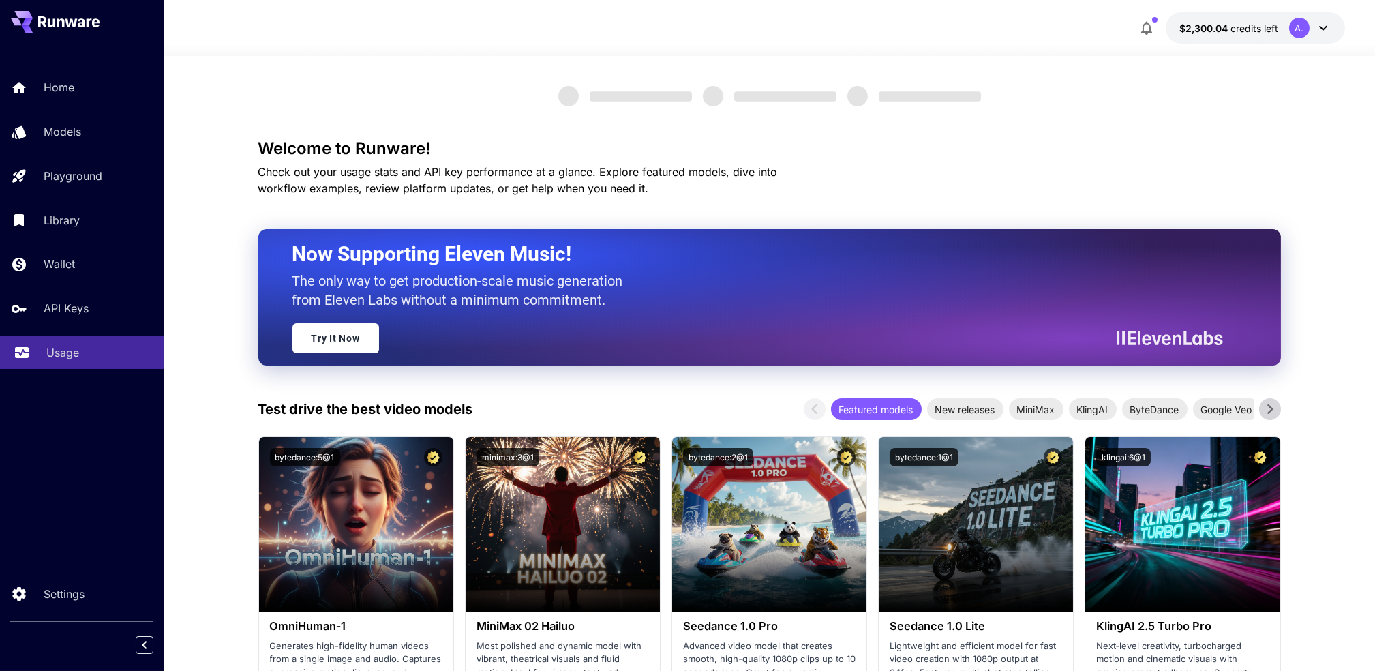
click at [48, 355] on p "Usage" at bounding box center [62, 352] width 33 height 16
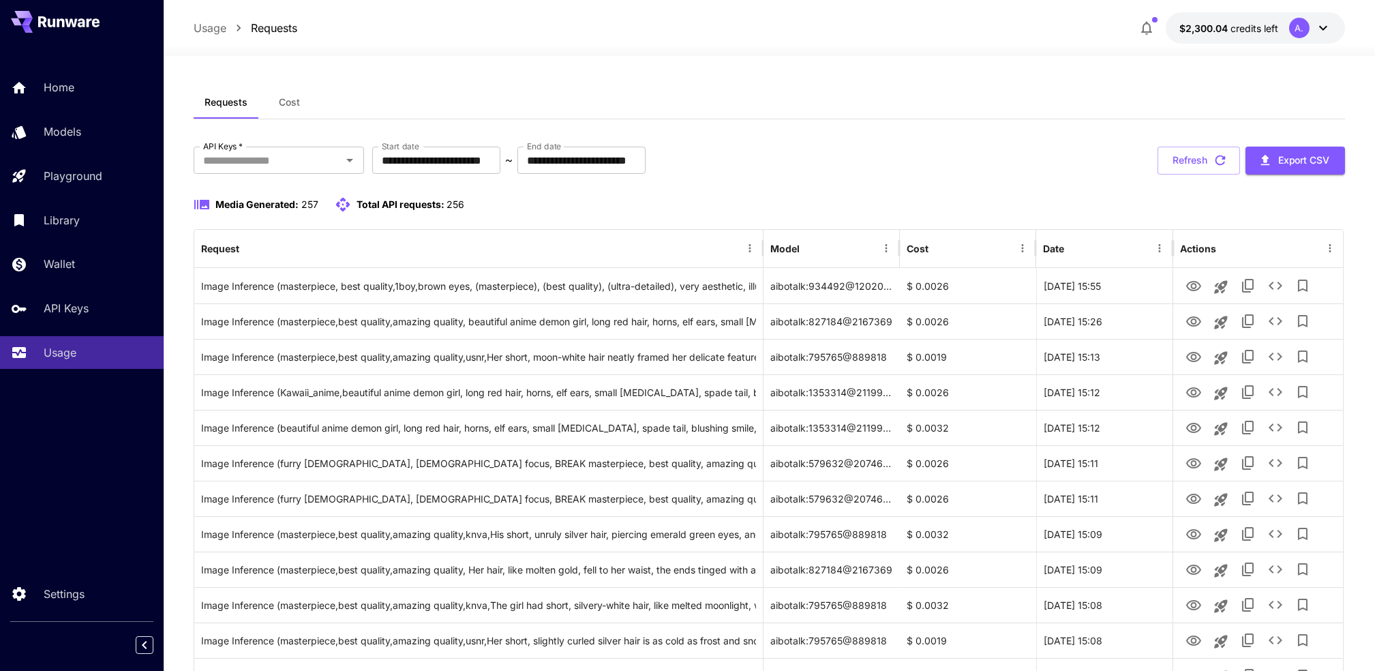
click at [959, 164] on div "**********" at bounding box center [769, 161] width 1151 height 28
click at [1291, 160] on button "Export CSV" at bounding box center [1296, 161] width 100 height 28
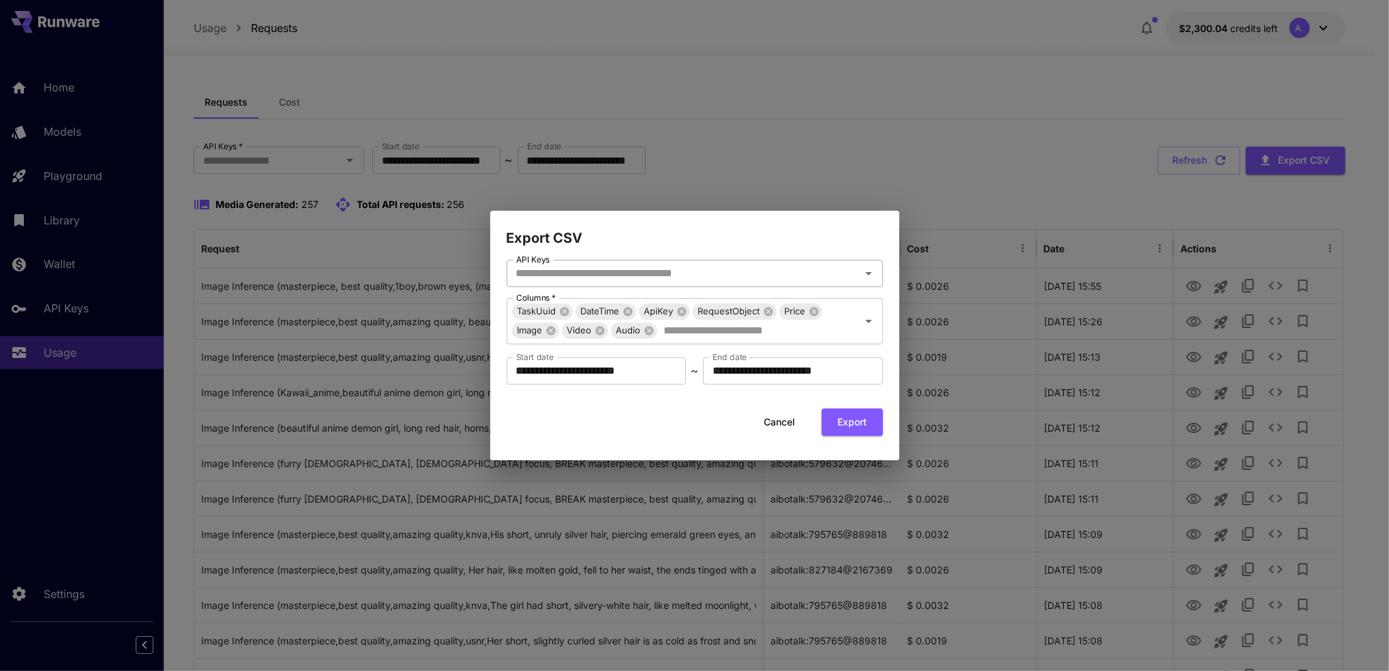
click at [860, 274] on icon "Open" at bounding box center [868, 273] width 16 height 16
click at [755, 271] on input "API Keys" at bounding box center [684, 273] width 346 height 19
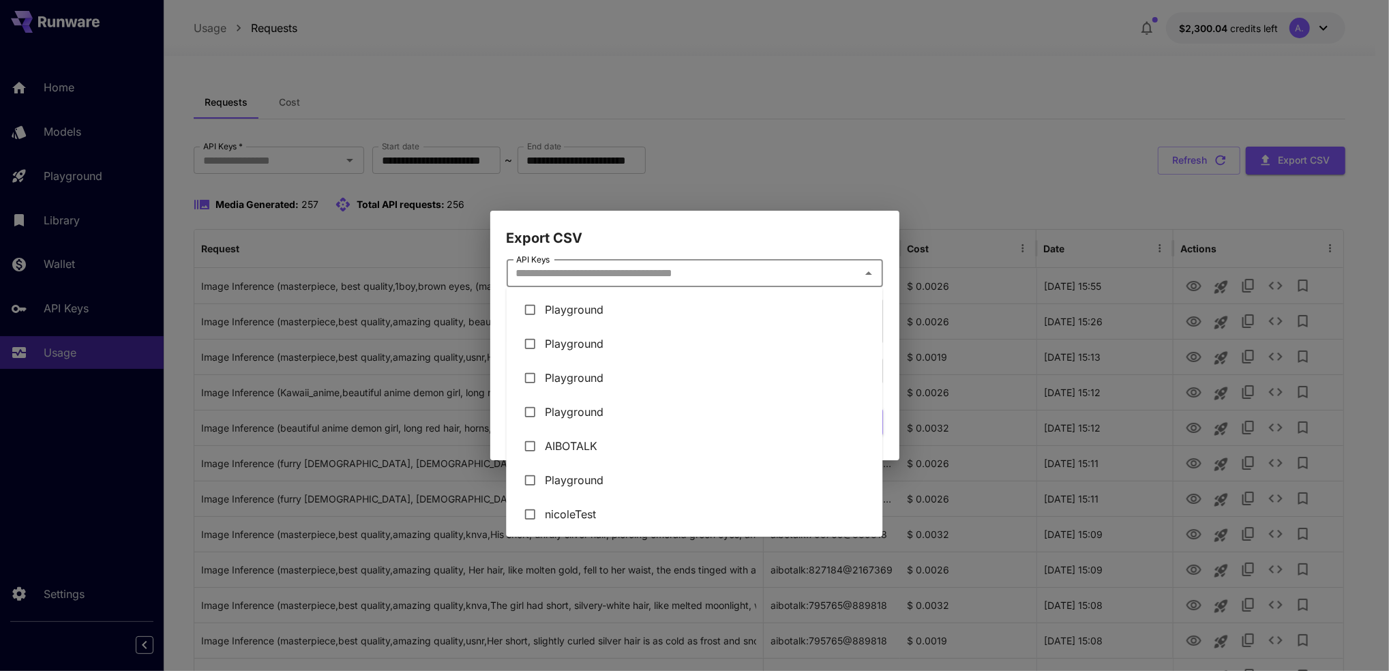
click at [755, 271] on input "API Keys" at bounding box center [684, 273] width 346 height 19
click at [680, 265] on input "API Keys" at bounding box center [684, 273] width 346 height 19
click at [700, 273] on input "API Keys" at bounding box center [684, 273] width 346 height 19
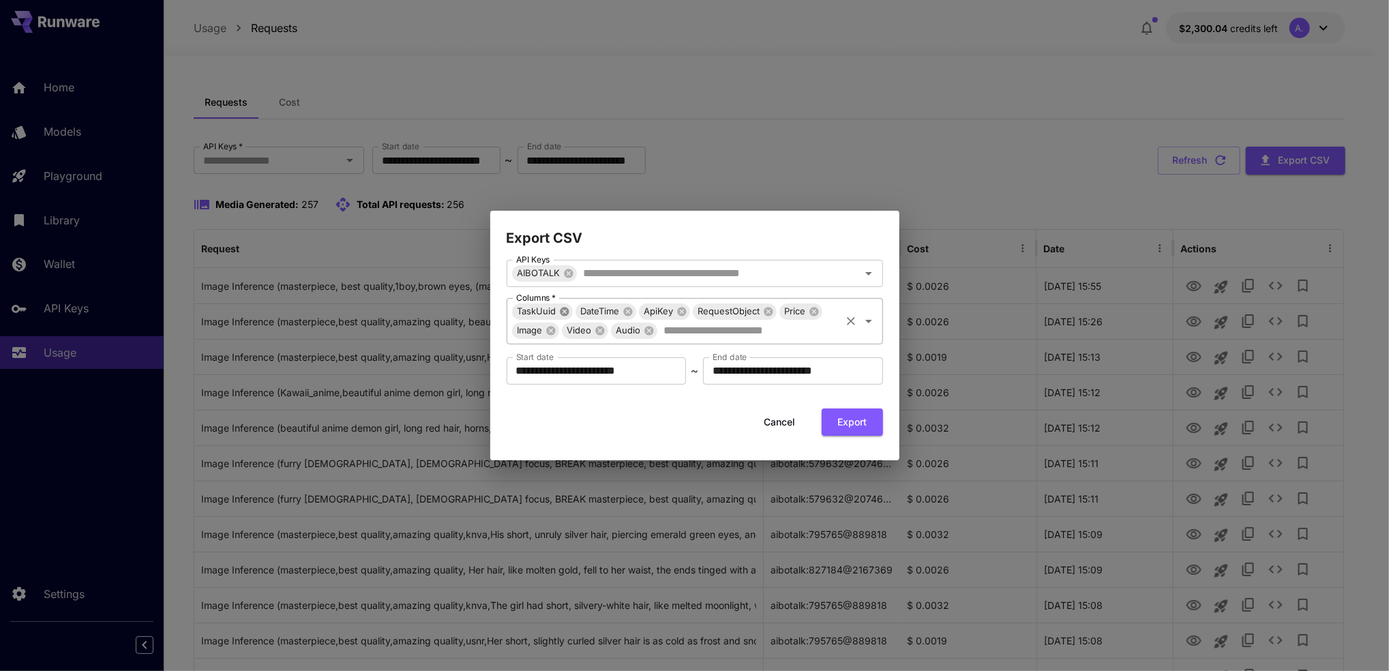
click at [560, 312] on icon at bounding box center [564, 311] width 9 height 9
click at [614, 312] on icon at bounding box center [618, 311] width 9 height 9
click at [797, 313] on icon at bounding box center [795, 311] width 11 height 11
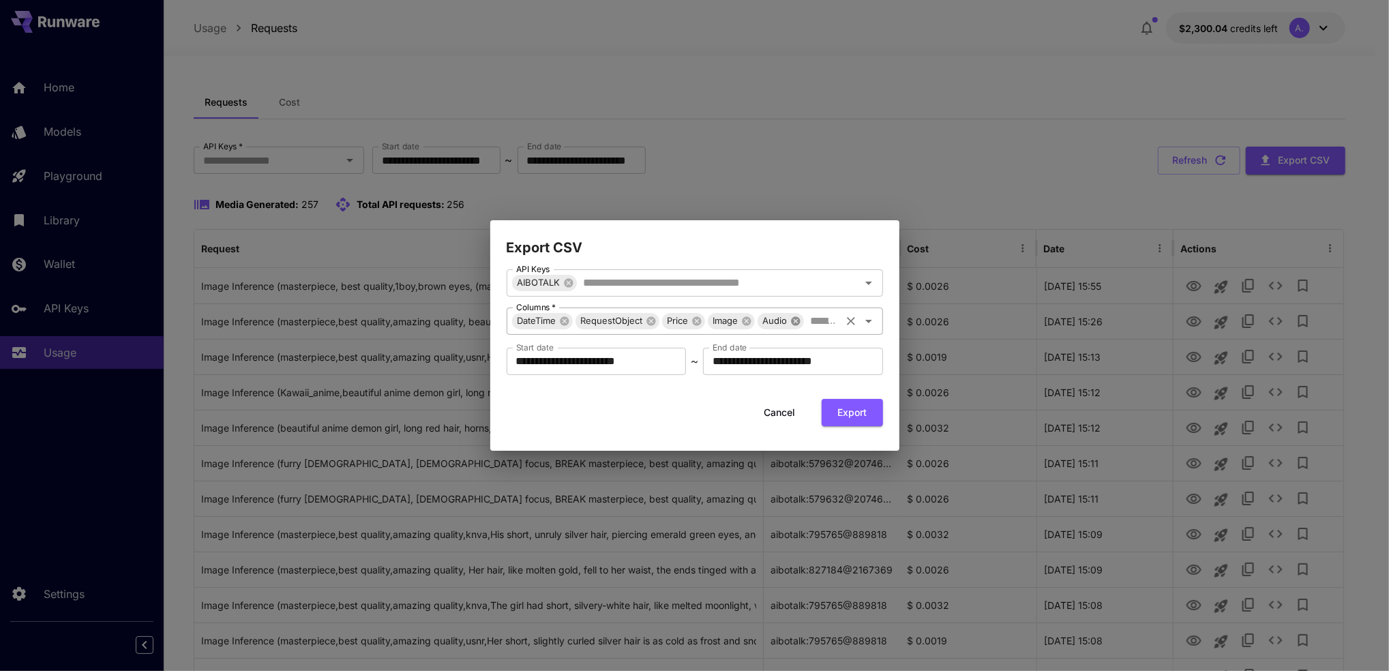
click at [795, 319] on icon at bounding box center [795, 320] width 9 height 9
click at [859, 417] on button "Export" at bounding box center [852, 413] width 61 height 28
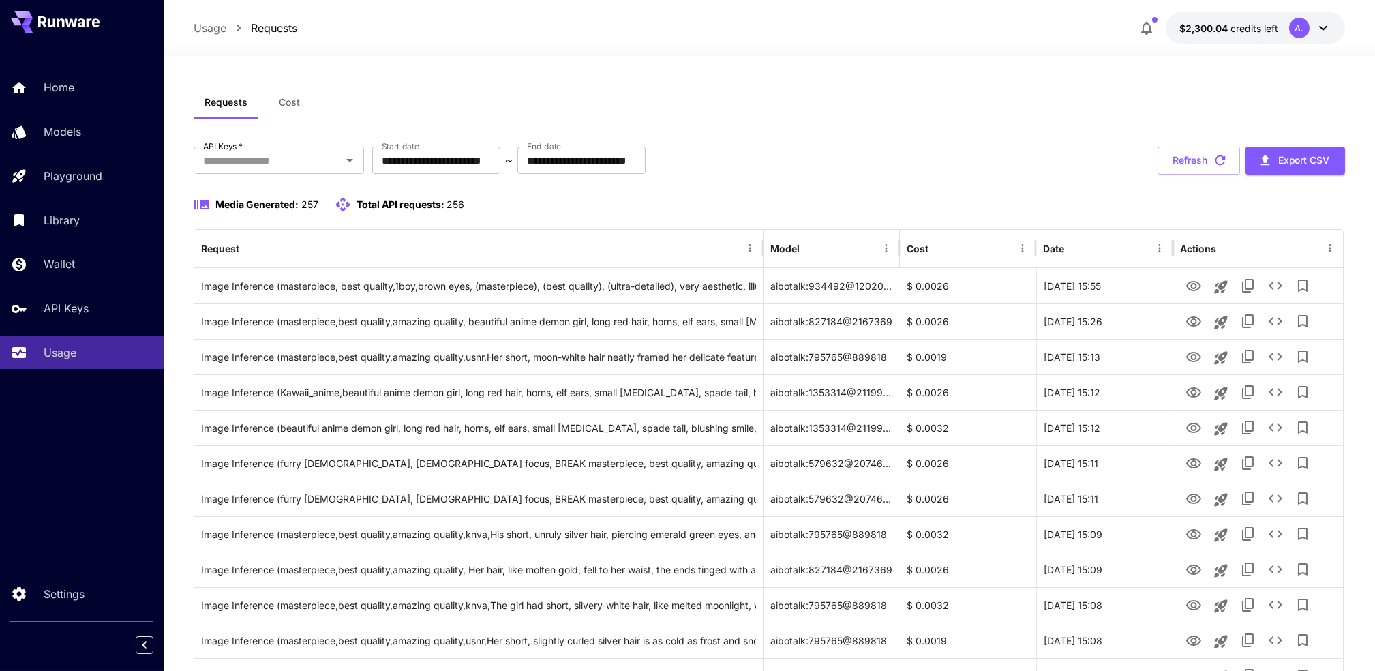
click at [996, 105] on div "Requests Cost" at bounding box center [769, 102] width 1151 height 33
click at [297, 109] on button "Cost" at bounding box center [288, 102] width 61 height 33
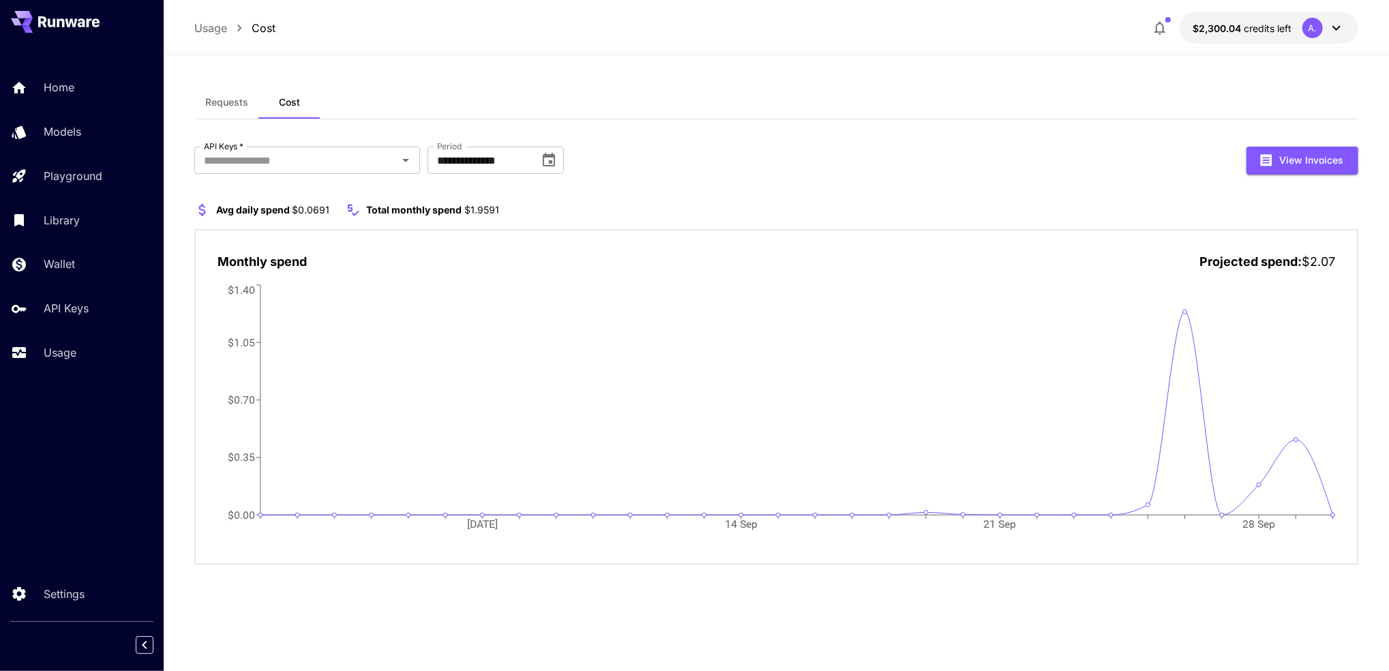
click at [206, 105] on span "Requests" at bounding box center [226, 102] width 43 height 12
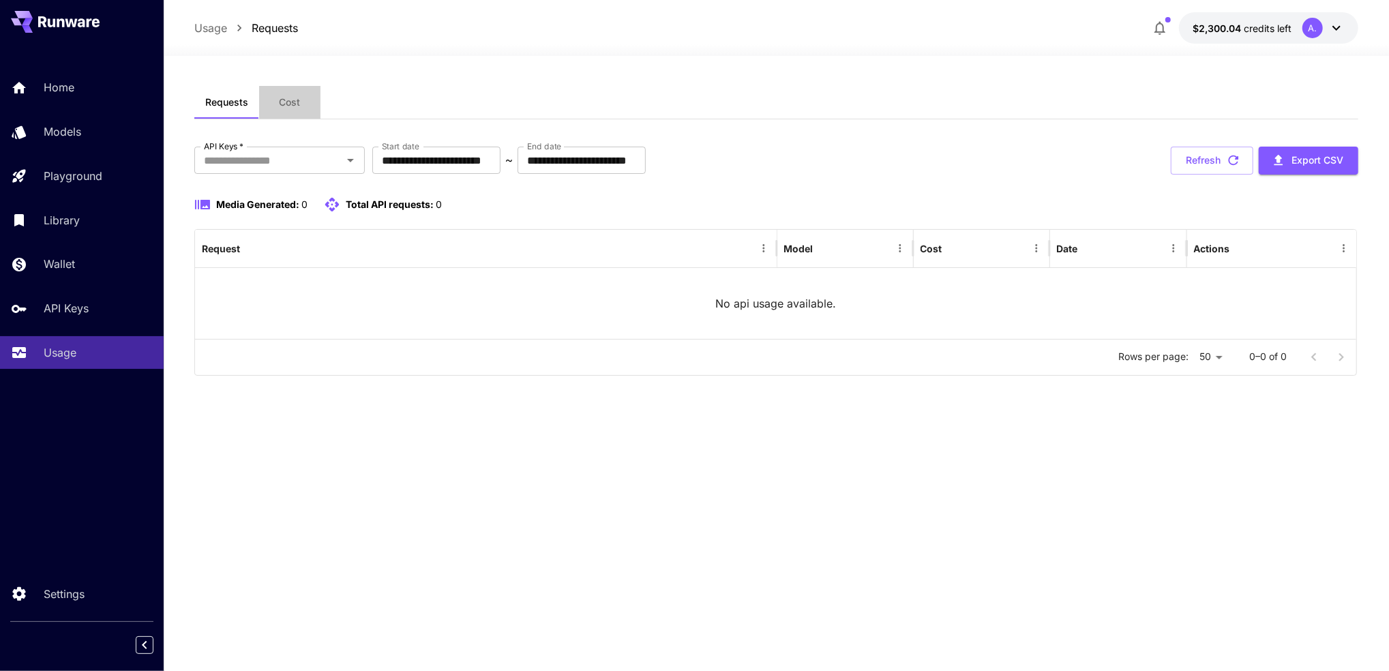
click at [280, 106] on span "Cost" at bounding box center [289, 102] width 21 height 12
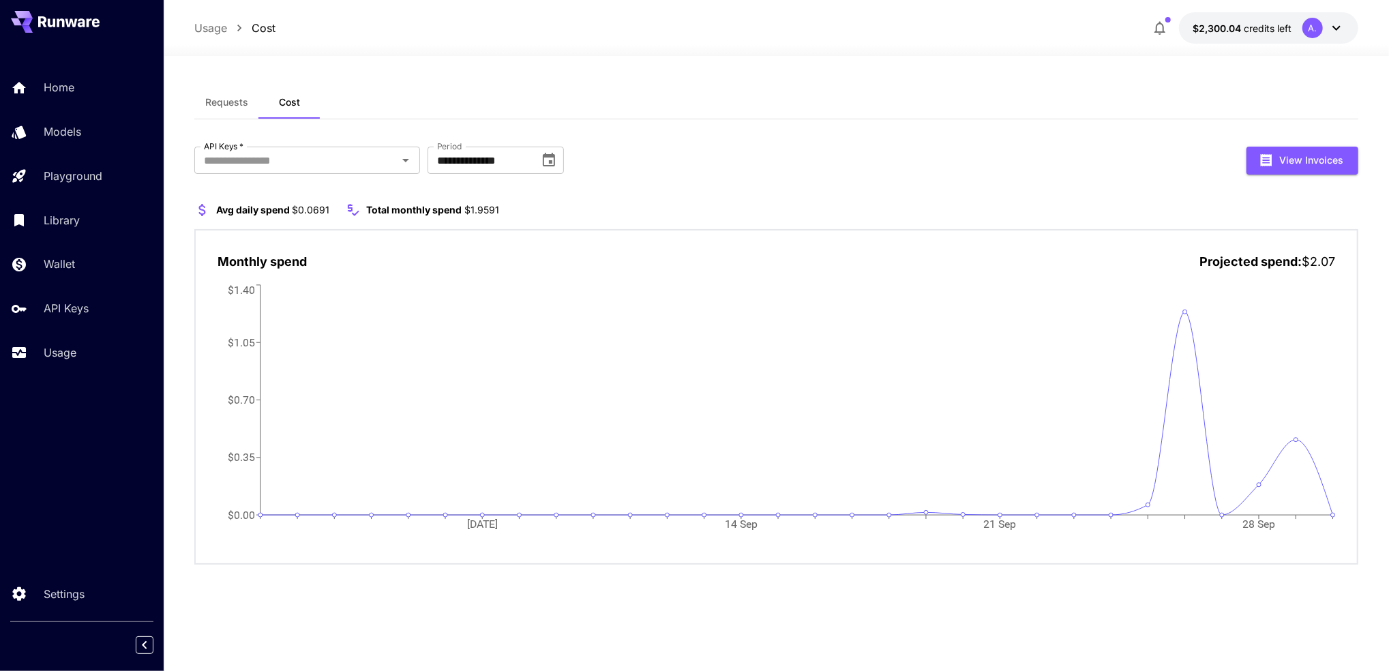
click at [830, 172] on div "**********" at bounding box center [776, 161] width 1164 height 28
